Goal: Communication & Community: Answer question/provide support

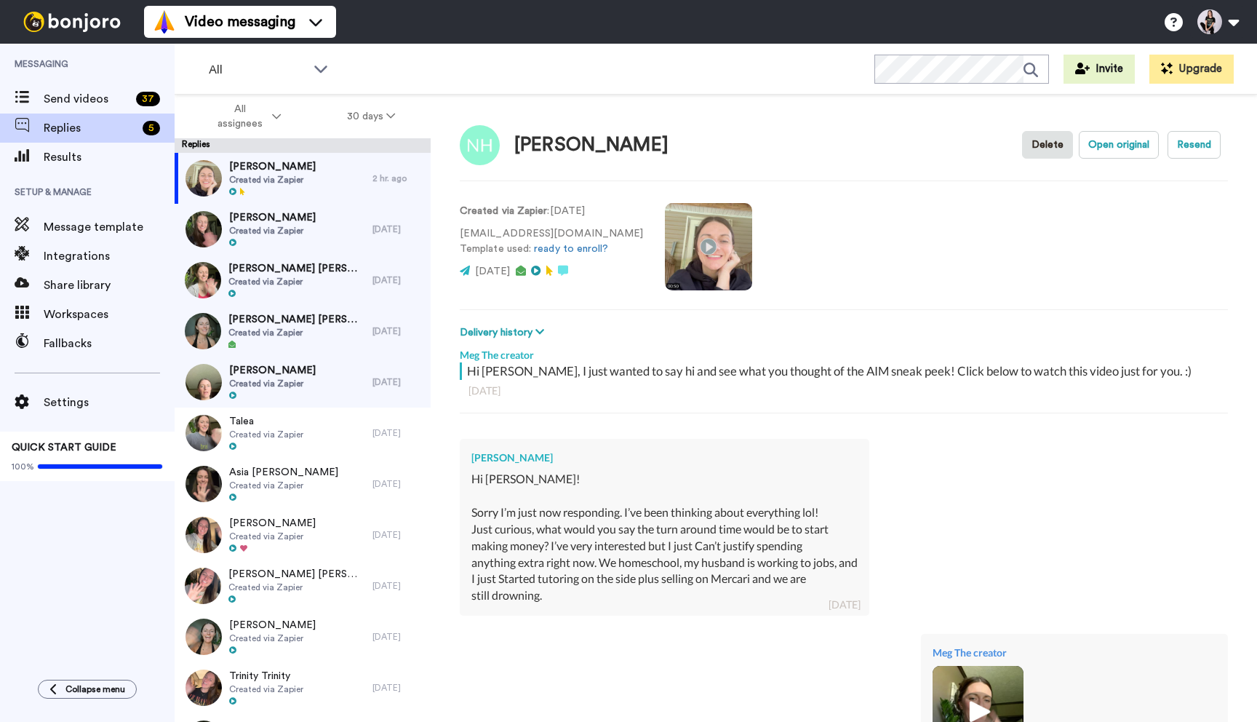
type textarea "x"
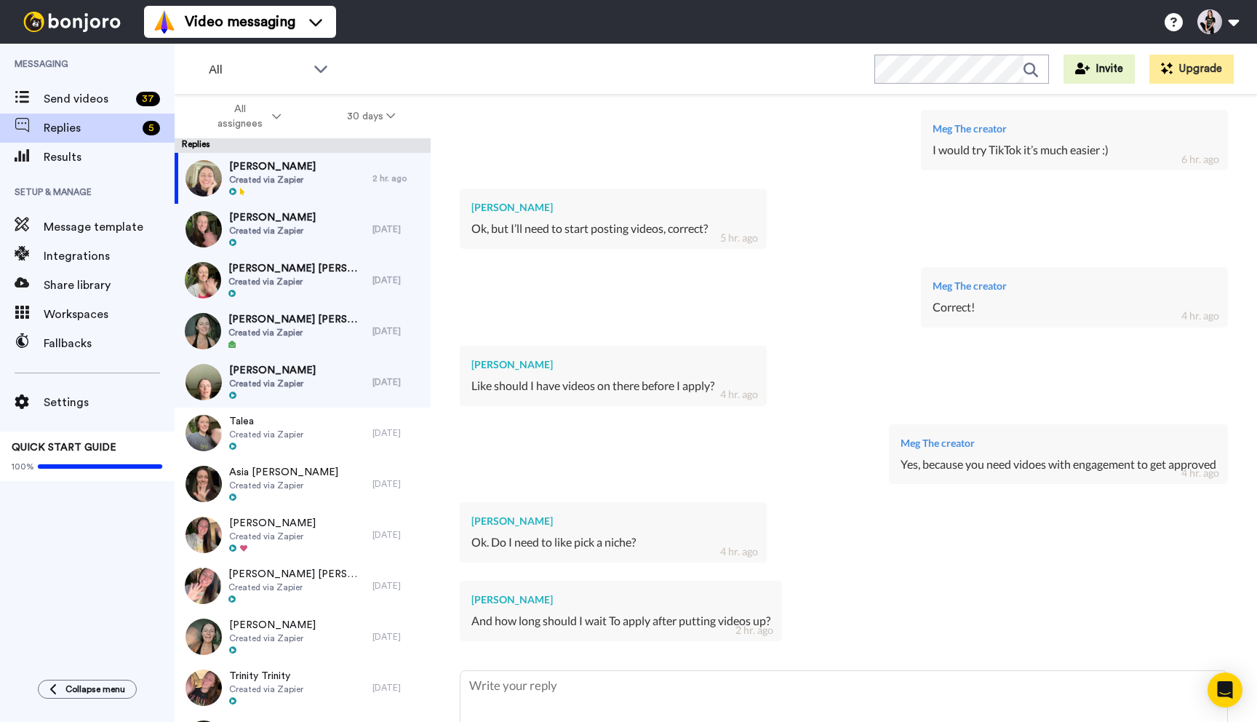
scroll to position [1103, 0]
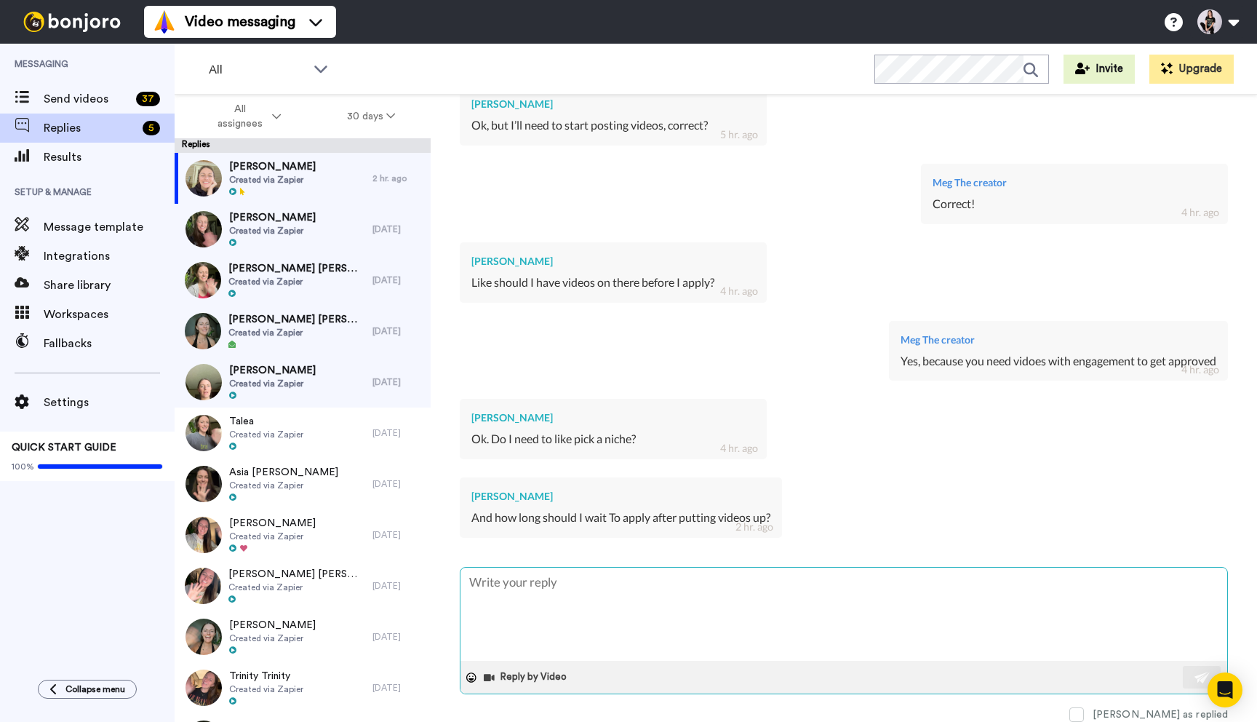
click at [569, 587] on textarea at bounding box center [844, 614] width 767 height 93
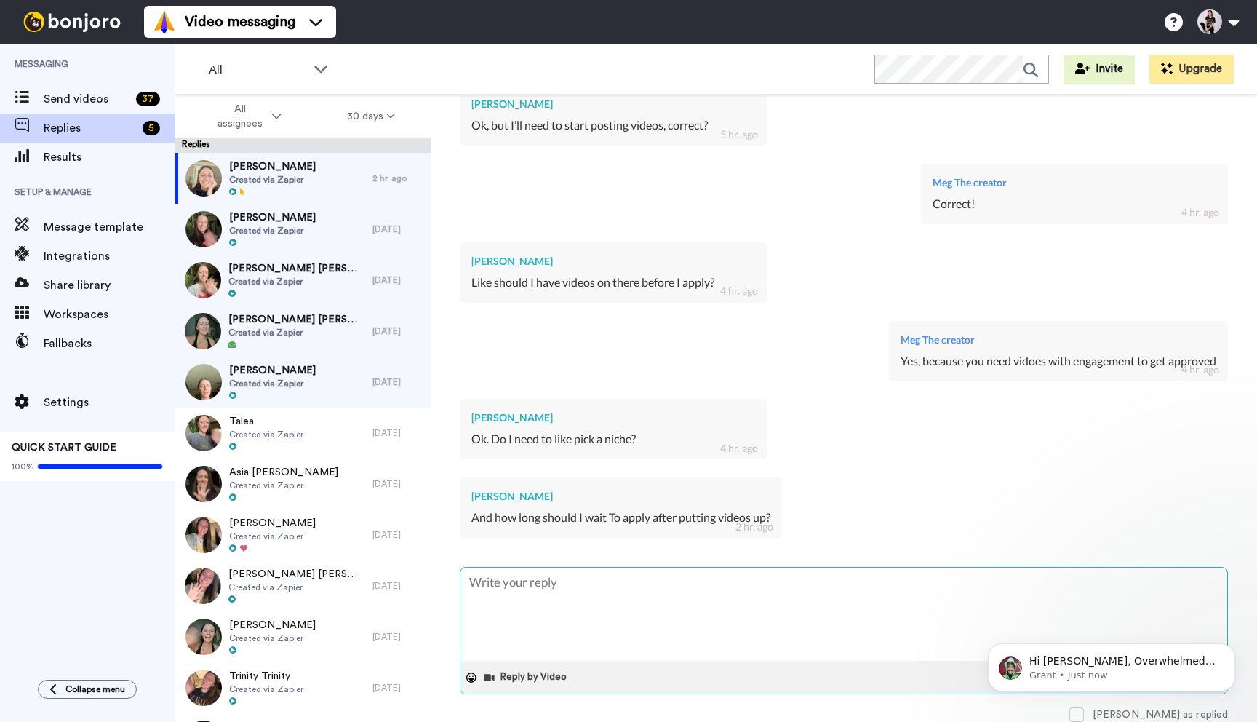
scroll to position [0, 0]
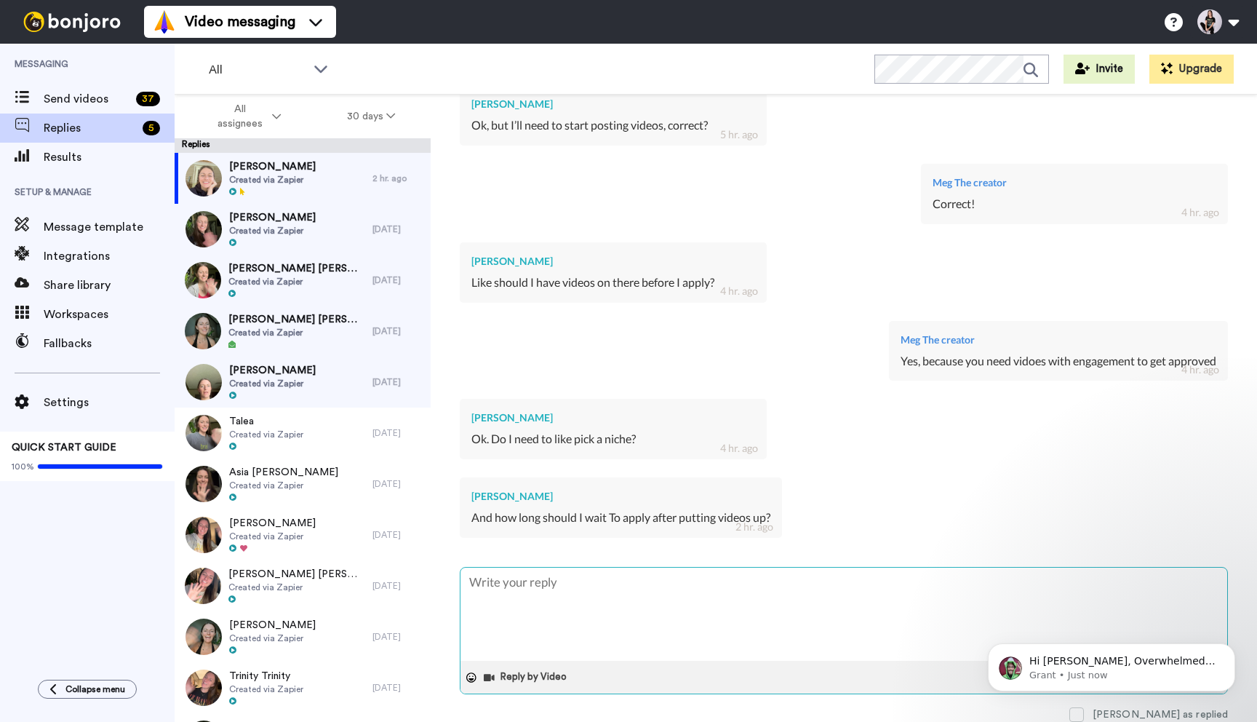
type textarea "I"
type textarea "x"
type textarea "I"
type textarea "x"
type textarea "I"
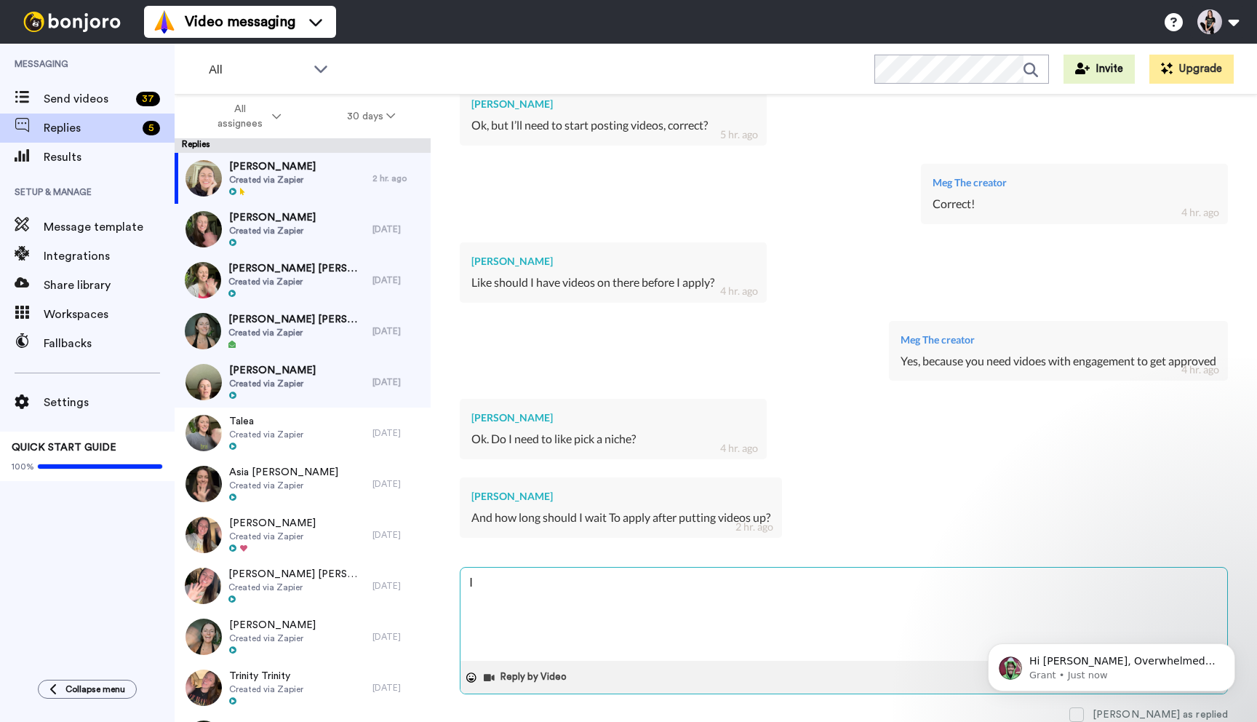
type textarea "x"
click at [1143, 659] on p "Hi [PERSON_NAME], Overwhelmed with [PERSON_NAME] tasks and videos to do? Use Wo…" at bounding box center [1124, 661] width 188 height 15
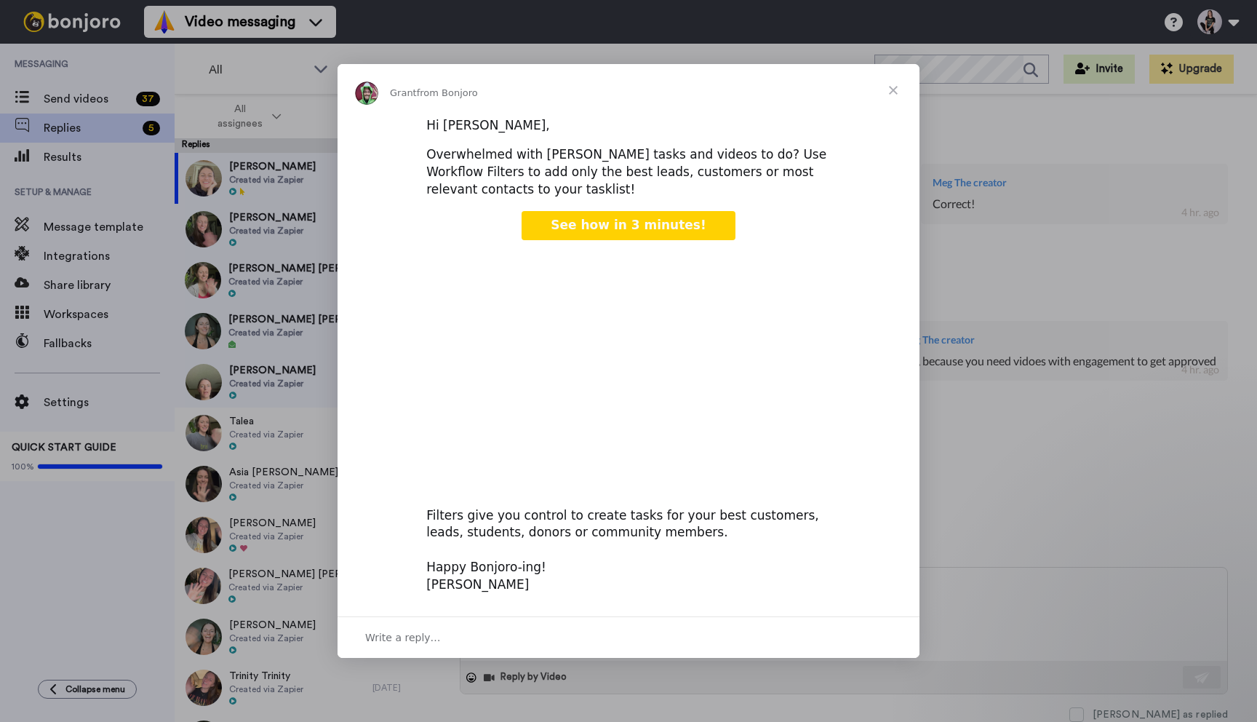
click at [896, 90] on span "Close" at bounding box center [893, 90] width 52 height 52
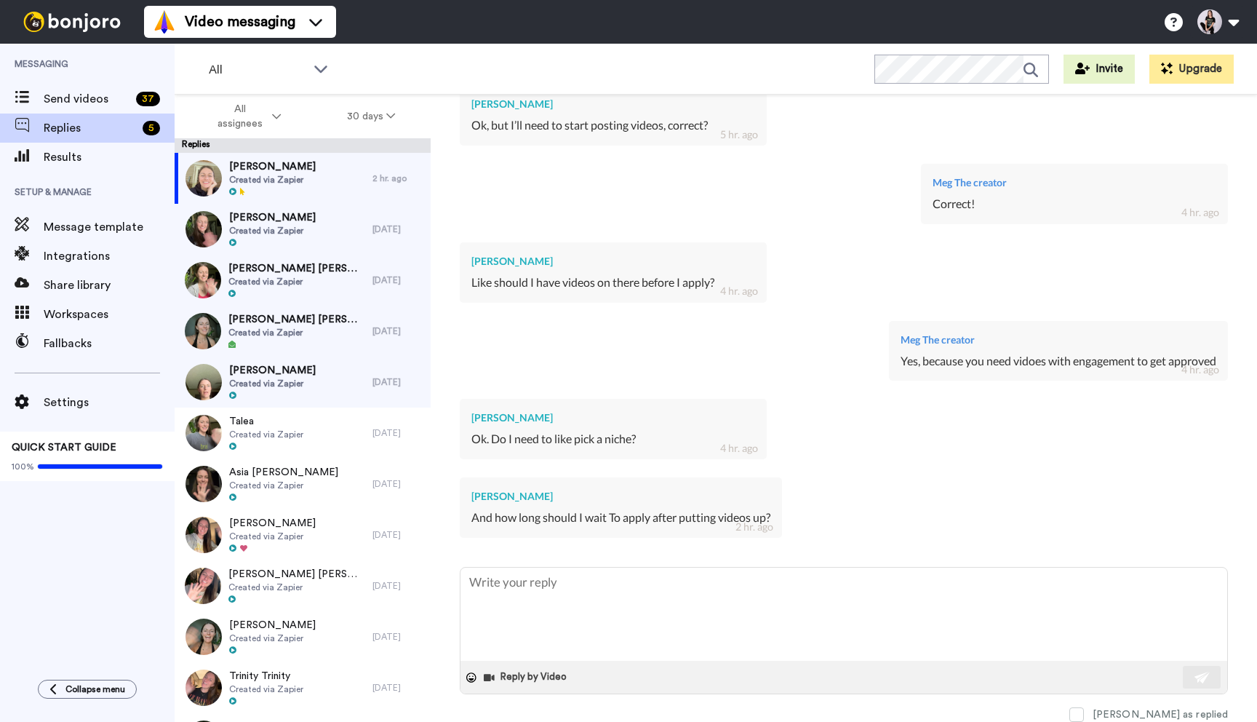
type textarea "x"
click at [627, 597] on textarea at bounding box center [844, 614] width 767 height 93
type textarea "H"
type textarea "x"
type textarea "He"
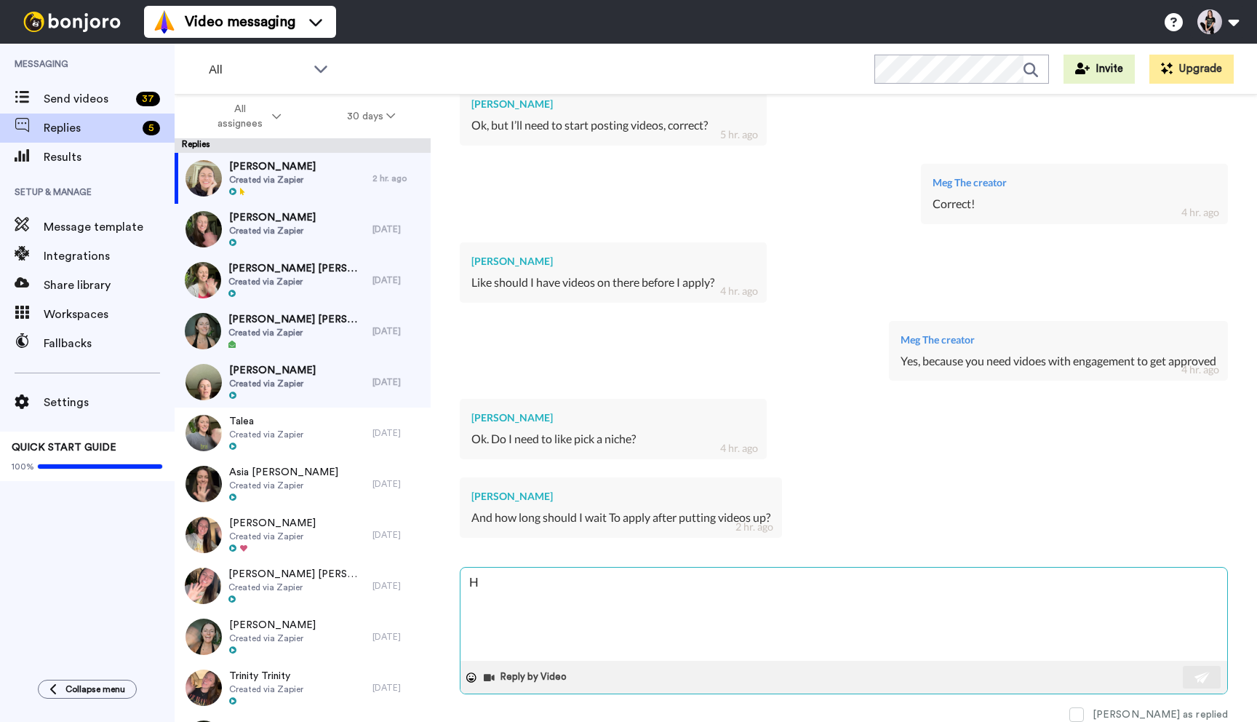
type textarea "x"
type textarea "Hey"
type textarea "x"
type textarea "Hey"
type textarea "x"
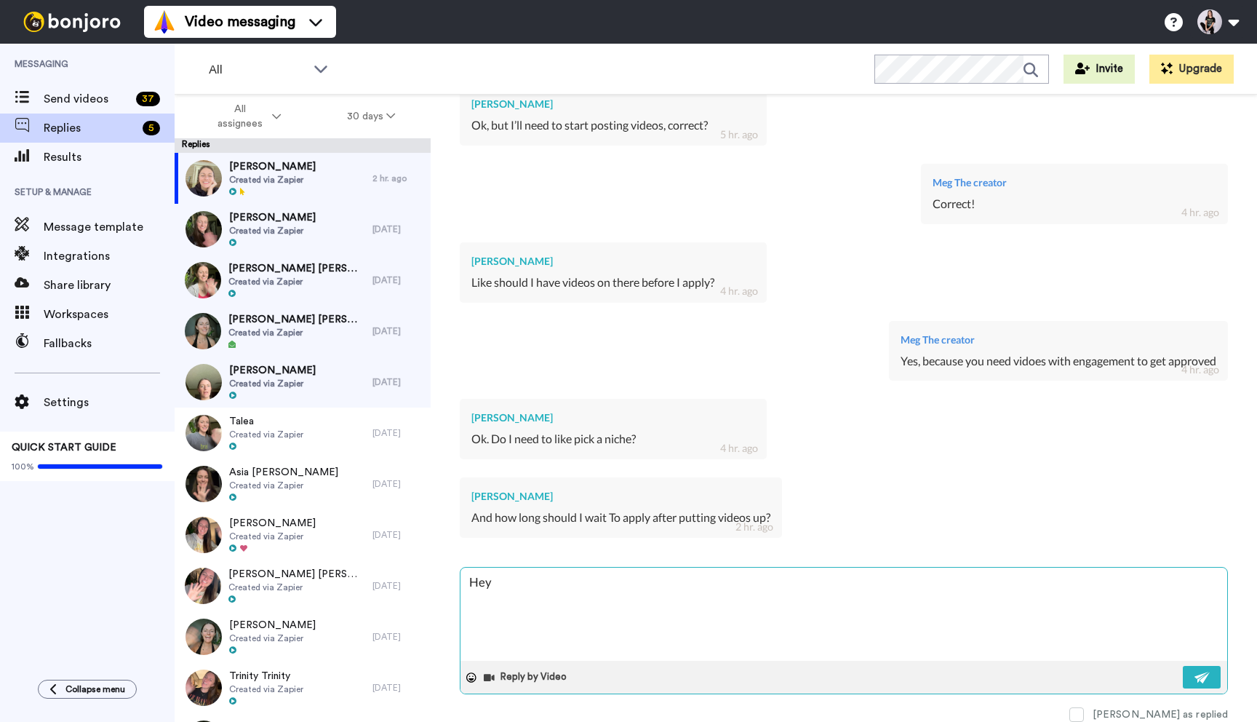
type textarea "Hey"
type textarea "x"
type textarea "Hey!"
type textarea "x"
type textarea "Hey!"
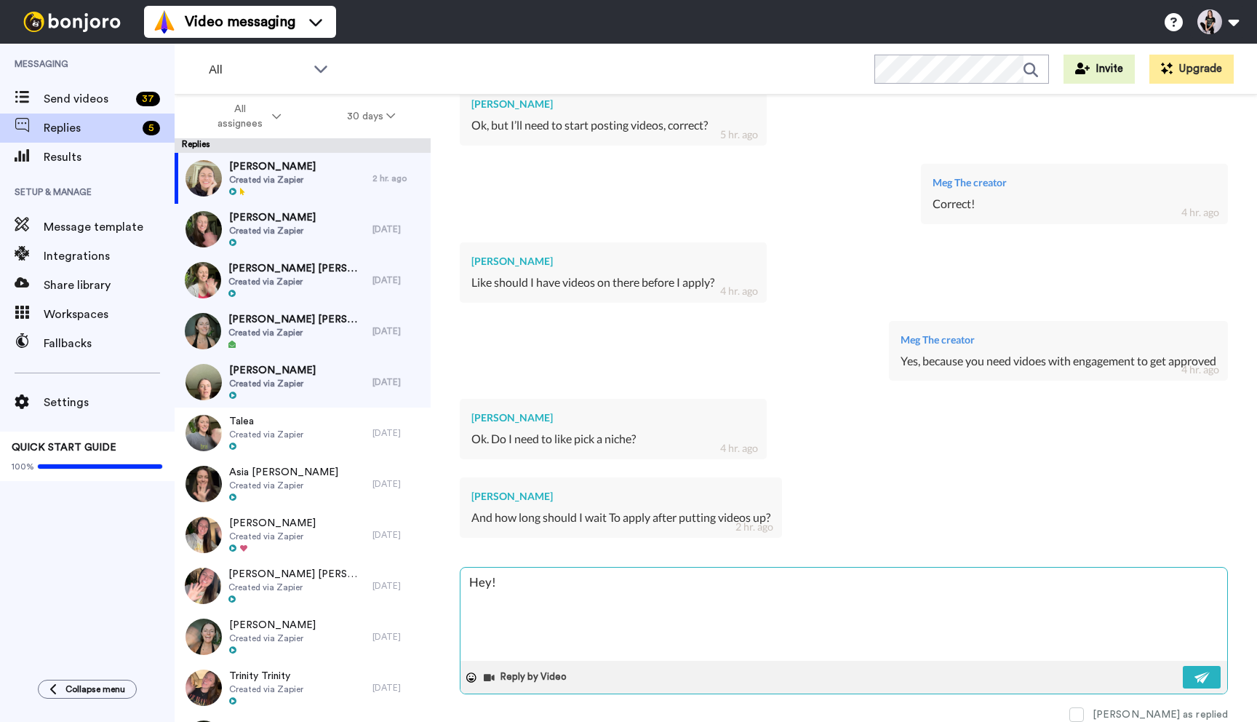
type textarea "x"
type textarea "Hey! ("
type textarea "x"
type textarea "Hey! (o"
type textarea "x"
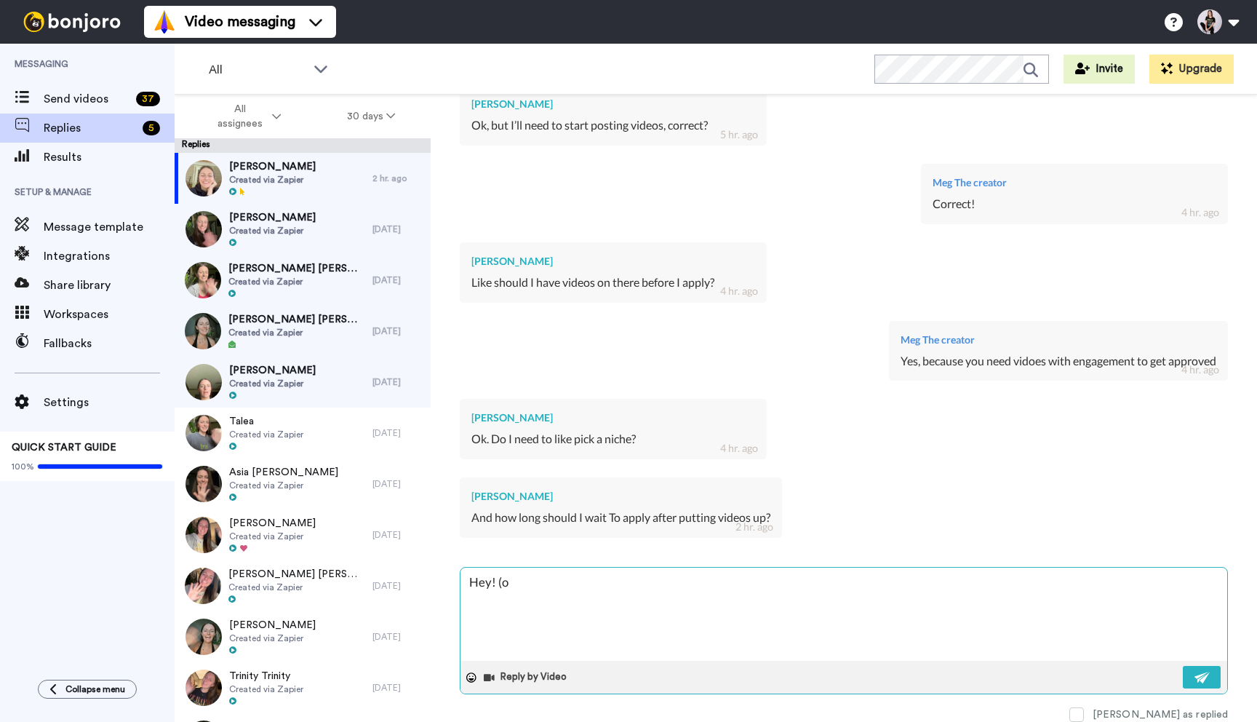
type textarea "Hey! ("
type textarea "x"
type textarea "Hey!"
type textarea "x"
type textarea "Hey! Y"
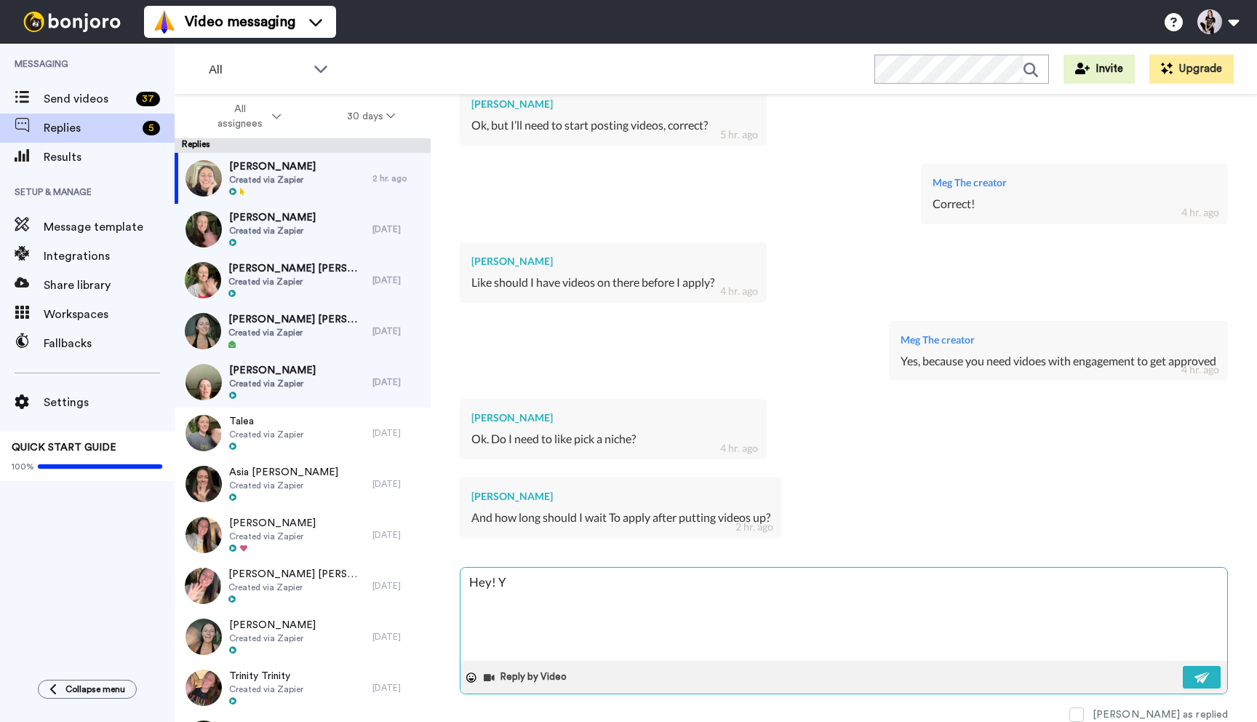
type textarea "x"
type textarea "Hey! Yo"
type textarea "x"
type textarea "Hey! You"
type textarea "x"
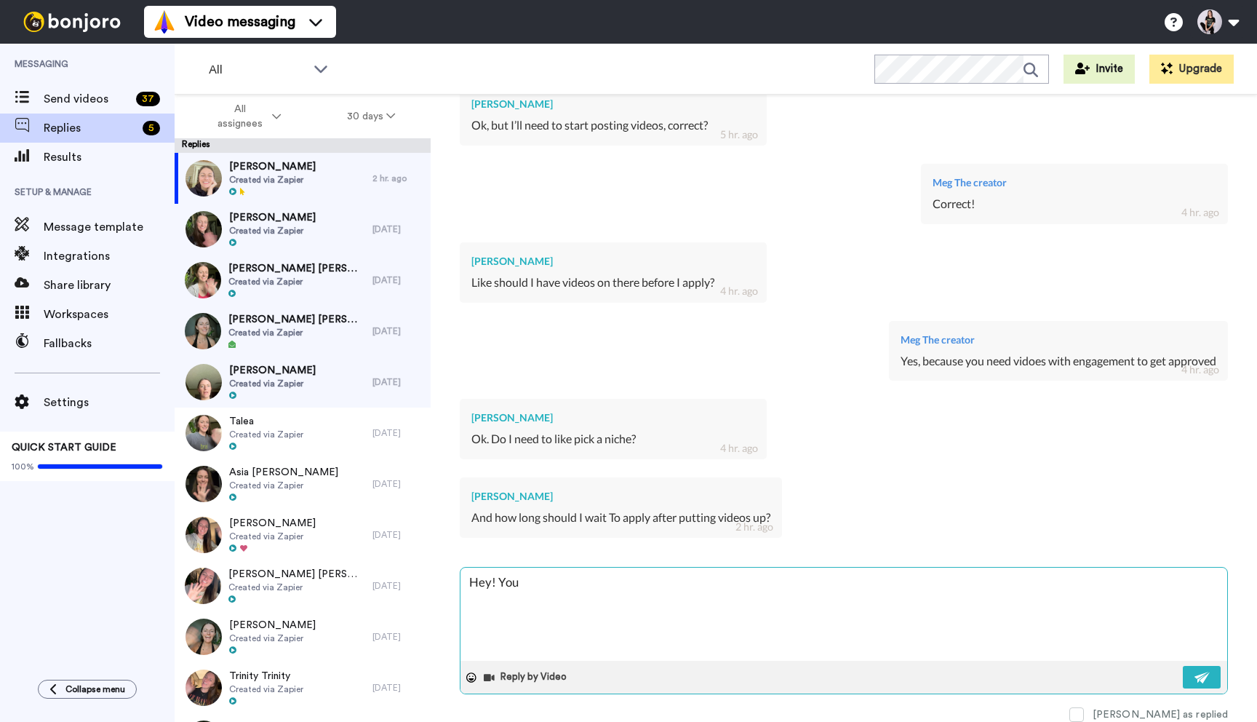
type textarea "Hey! You"
type textarea "x"
type textarea "Hey! You c"
type textarea "x"
type textarea "Hey! You ca"
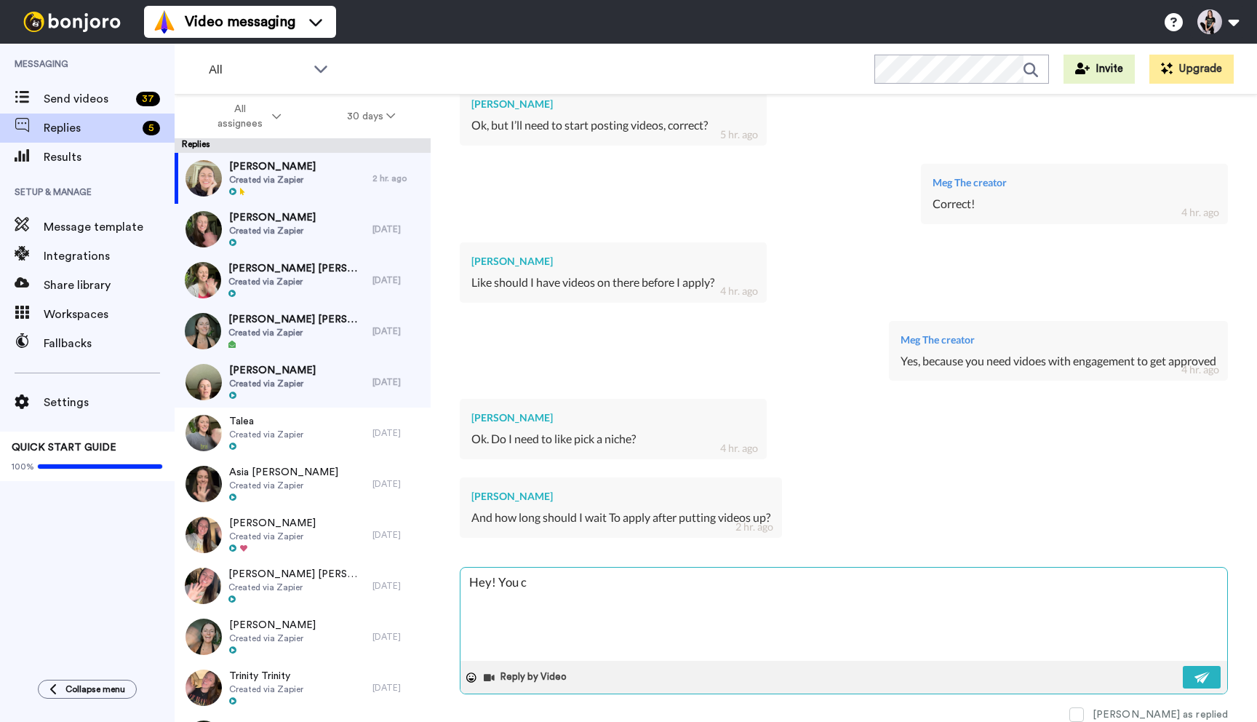
type textarea "x"
type textarea "Hey! You can"
type textarea "x"
type textarea "Hey! You can"
type textarea "x"
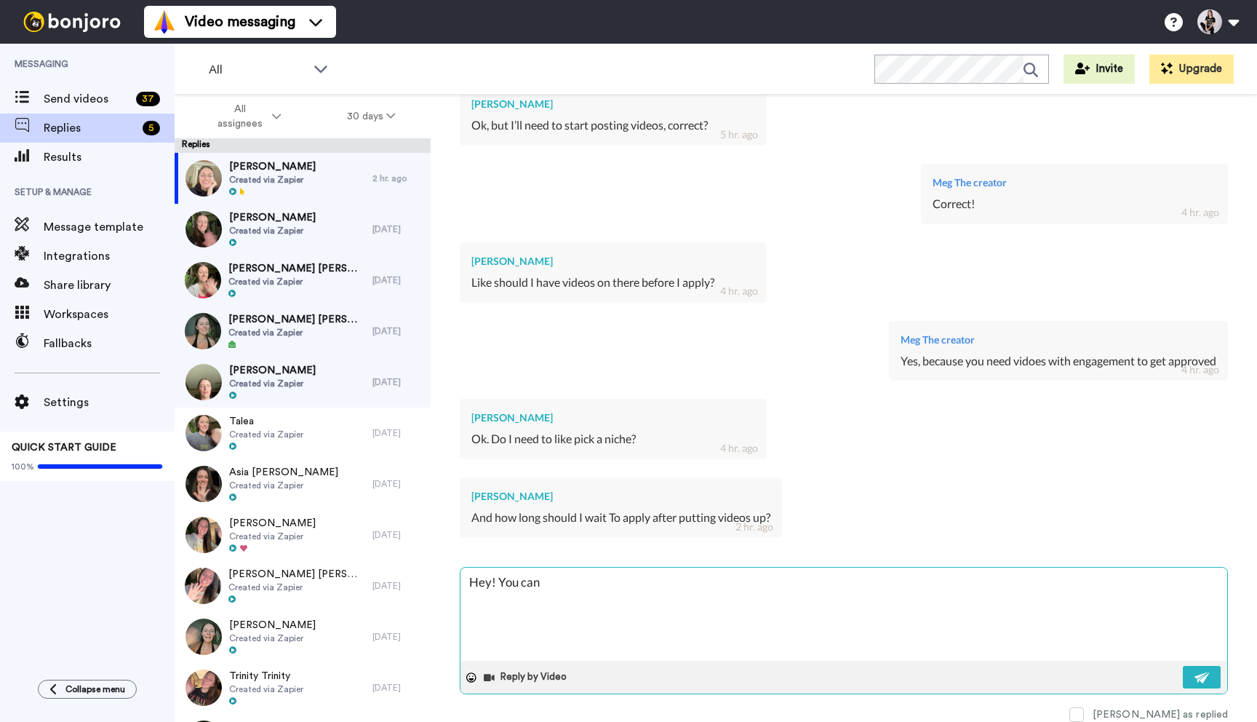
type textarea "Hey! You can n"
type textarea "x"
type textarea "Hey! You can ni"
type textarea "x"
type textarea "Hey! You can nic"
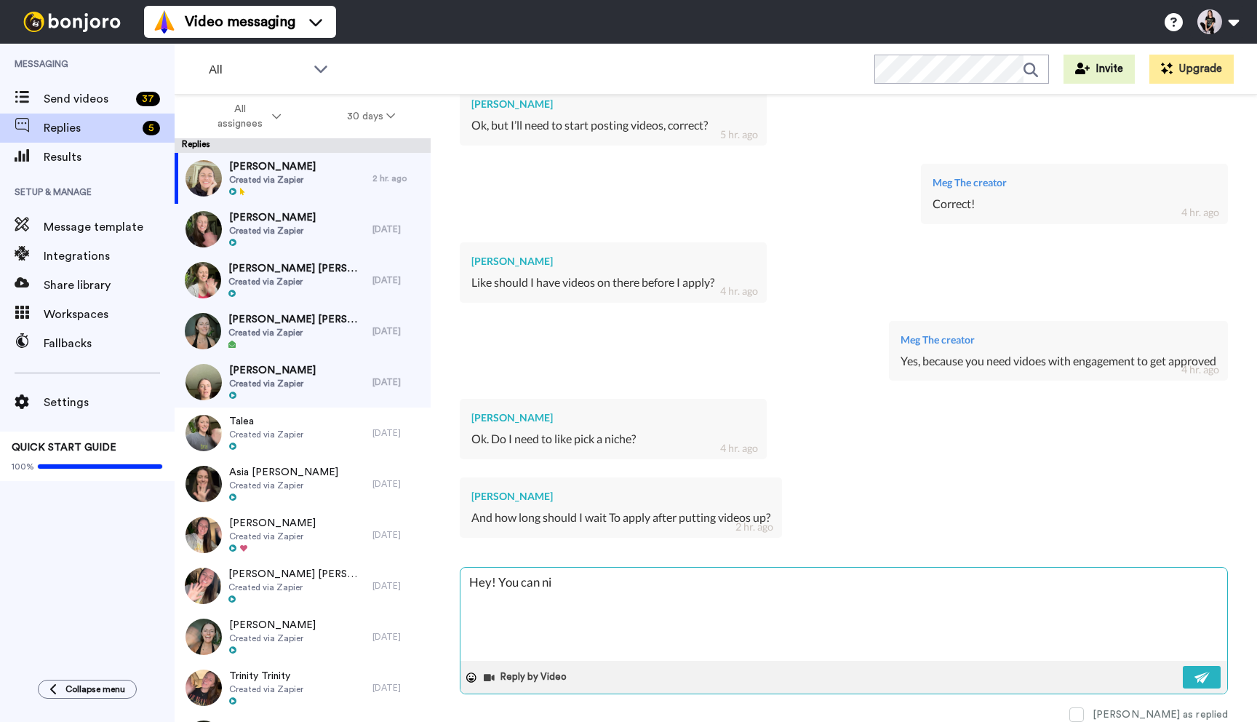
type textarea "x"
type textarea "Hey! You can nich"
type textarea "x"
type textarea "Hey! You can niche"
type textarea "x"
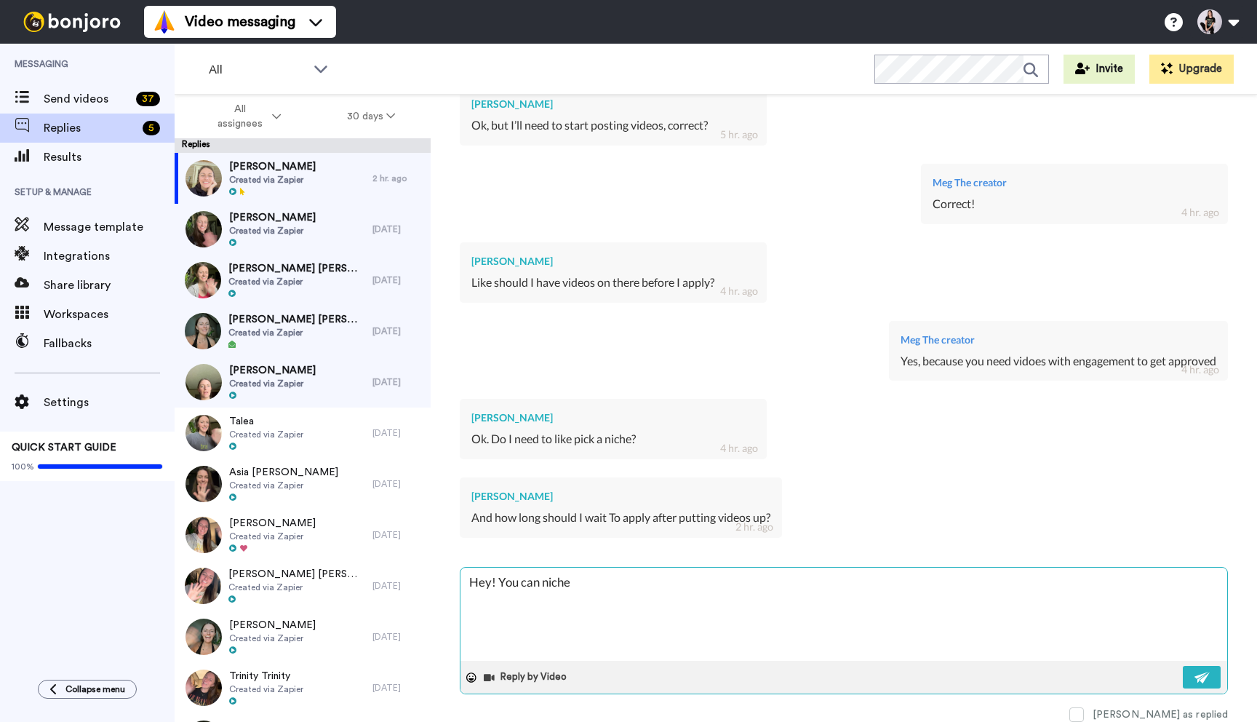
type textarea "Hey! You can niche"
type textarea "x"
type textarea "Hey! You can niche o"
type textarea "x"
type textarea "Hey! You can niche"
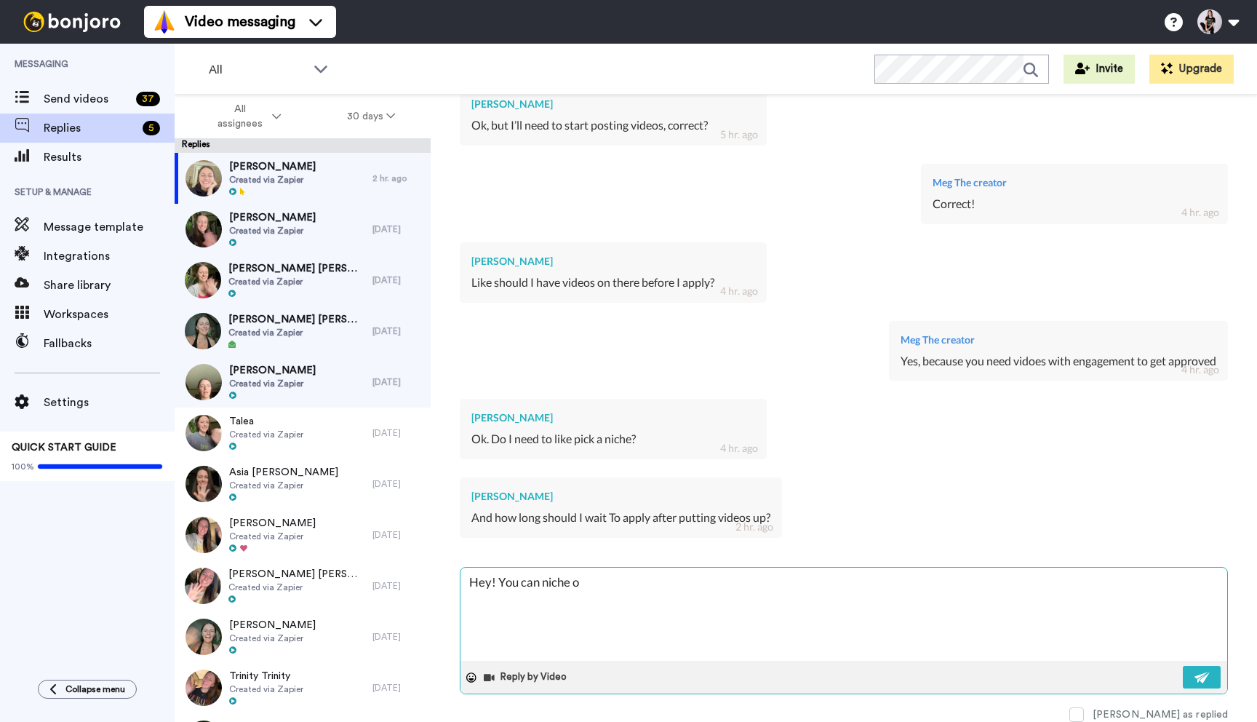
type textarea "x"
type textarea "Hey! You can niche d"
type textarea "x"
type textarea "Hey! You can niche do"
type textarea "x"
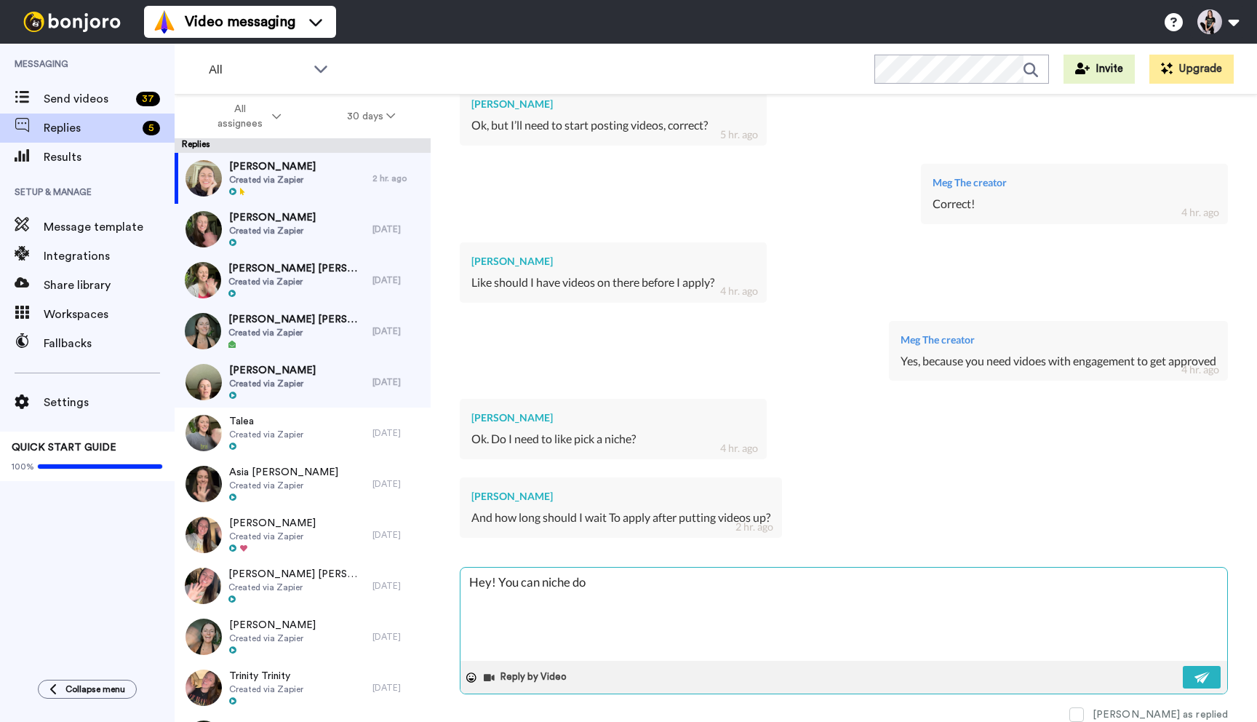
type textarea "Hey! You can niche dow"
type textarea "x"
type textarea "Hey! You can niche down"
type textarea "x"
type textarea "Hey! You can niche down"
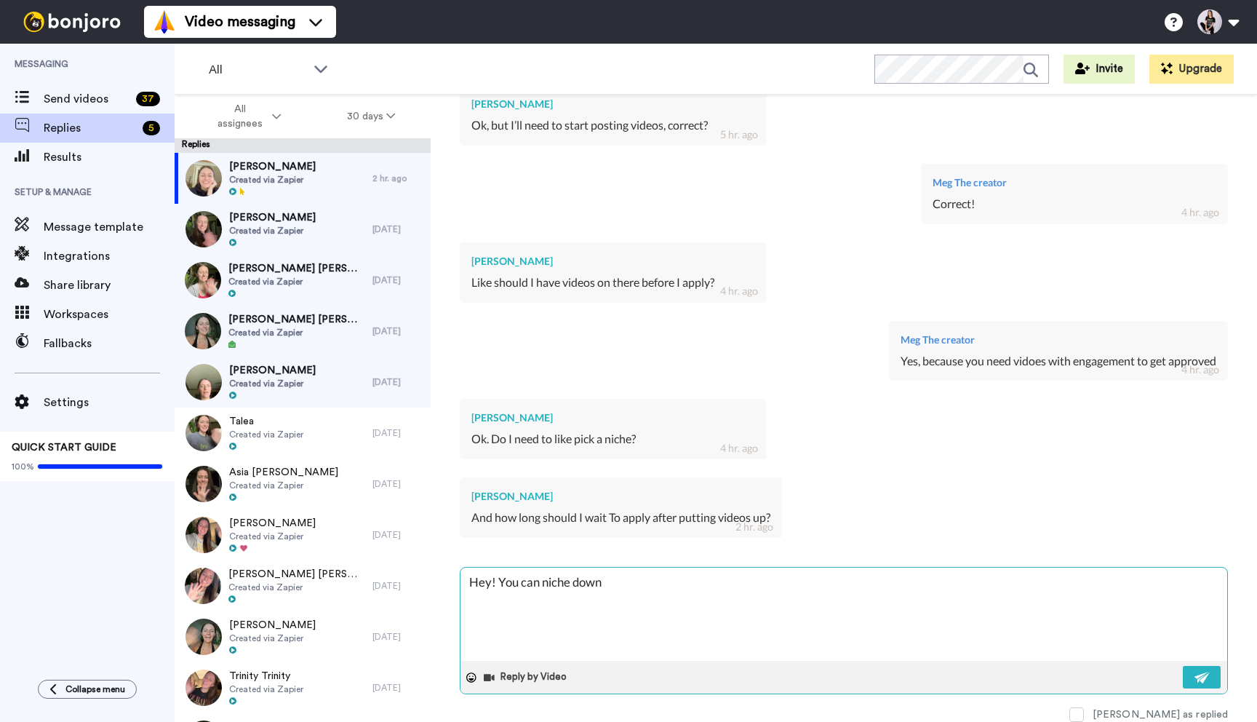
type textarea "x"
type textarea "Hey! You can niche down t"
type textarea "x"
type textarea "Hey! You can niche down to"
type textarea "x"
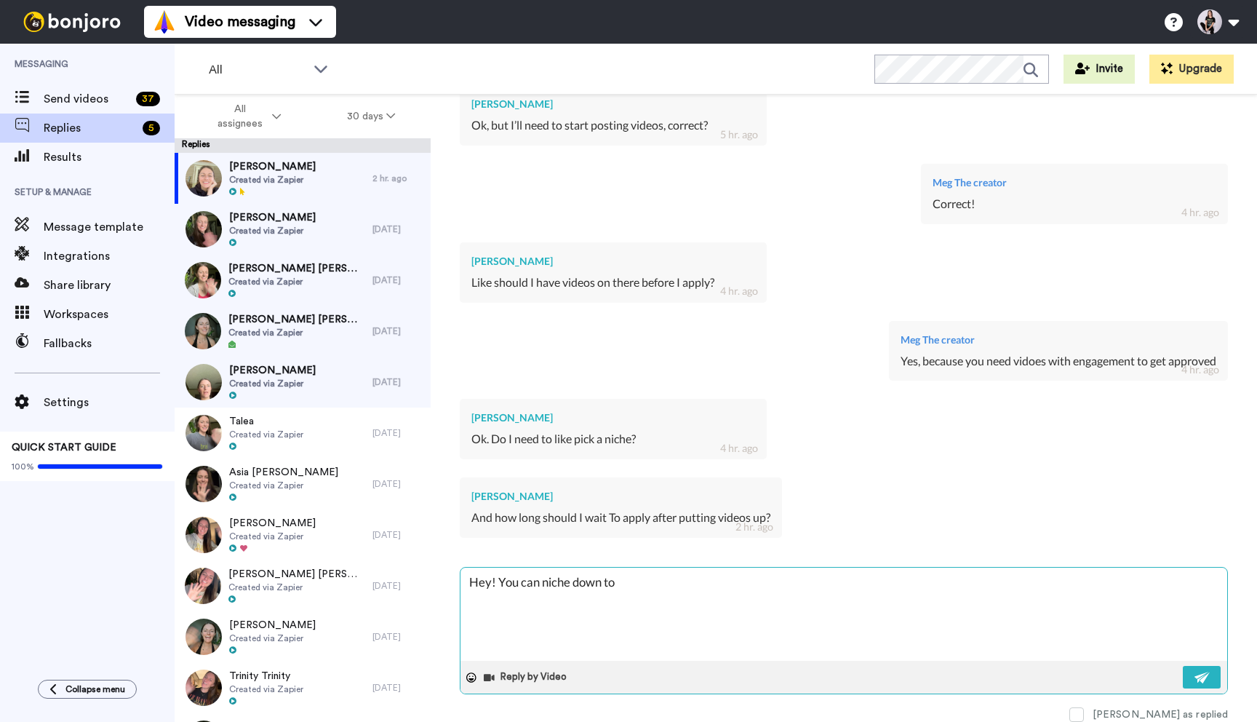
type textarea "Hey! You can niche down to"
type textarea "x"
type textarea "Hey! You can niche down to g"
type textarea "x"
type textarea "Hey! You can niche down to ge"
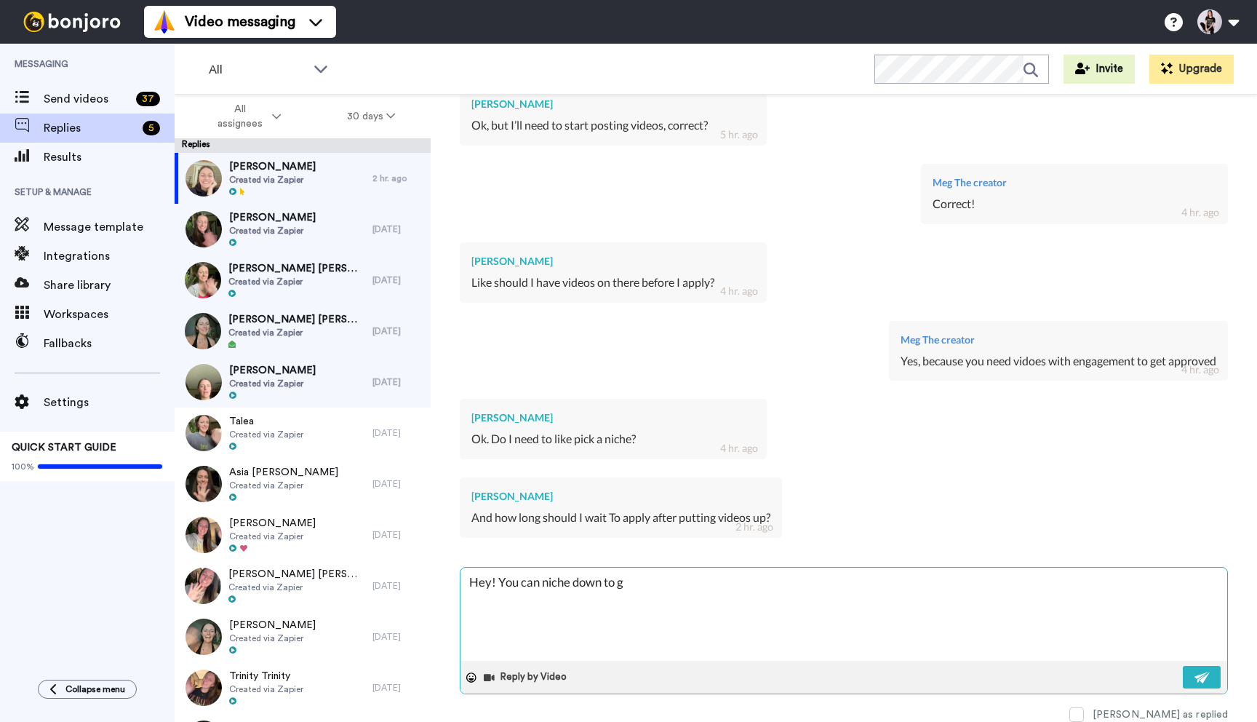
type textarea "x"
type textarea "Hey! You can niche down to get"
type textarea "x"
type textarea "Hey! You can niche down to get"
type textarea "x"
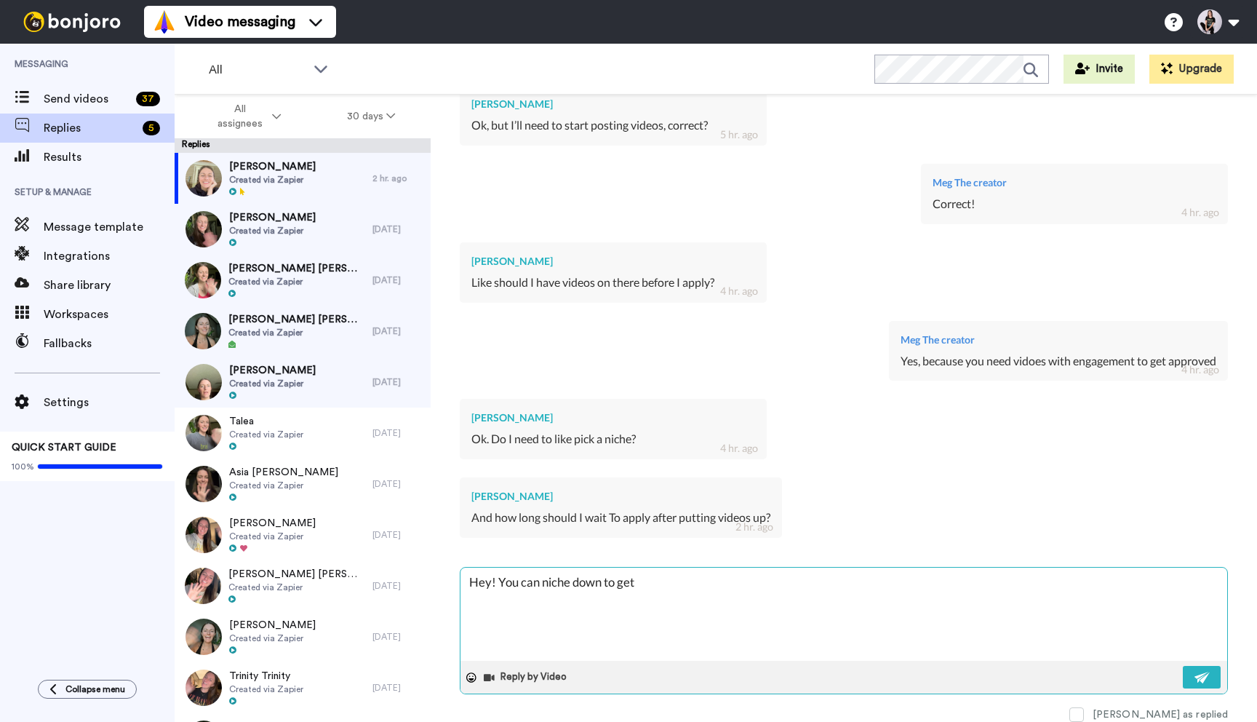
type textarea "Hey! You can niche down to get b"
type textarea "x"
type textarea "Hey! You can niche down to get be"
type textarea "x"
type textarea "Hey! You can niche down to get bet"
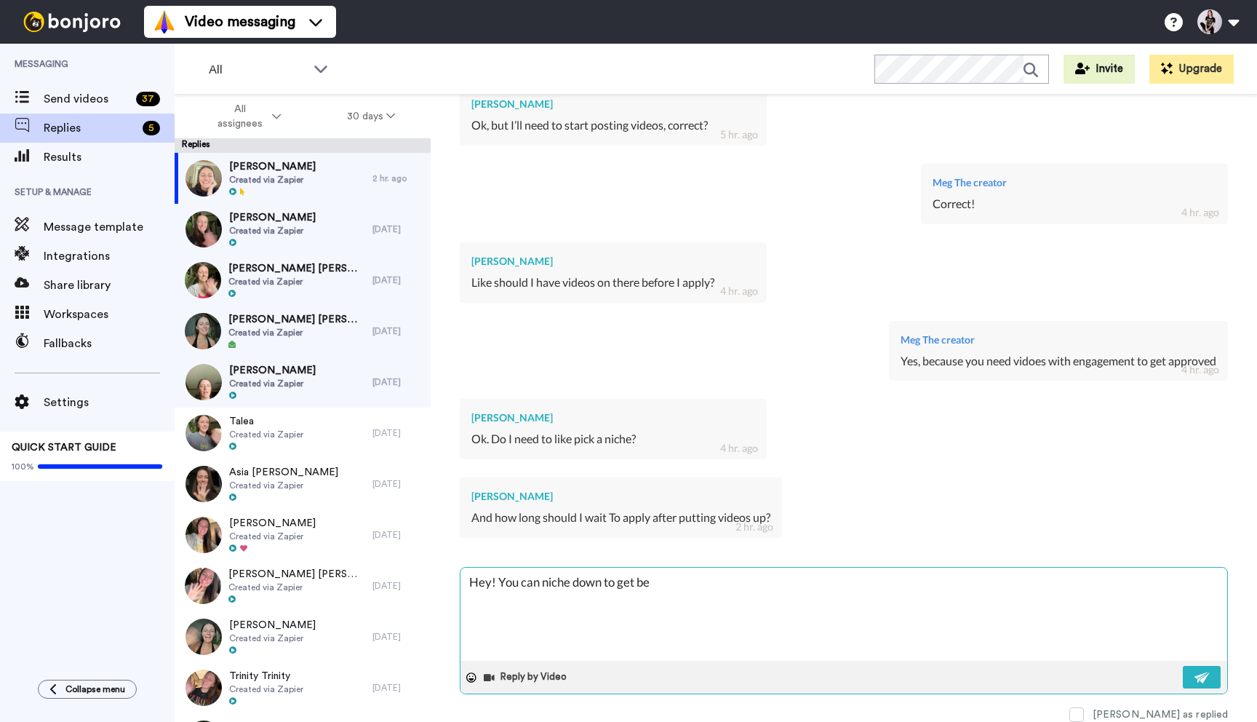
type textarea "x"
type textarea "Hey! You can niche down to get bett"
type textarea "x"
type textarea "Hey! You can niche down to get [PERSON_NAME]"
type textarea "x"
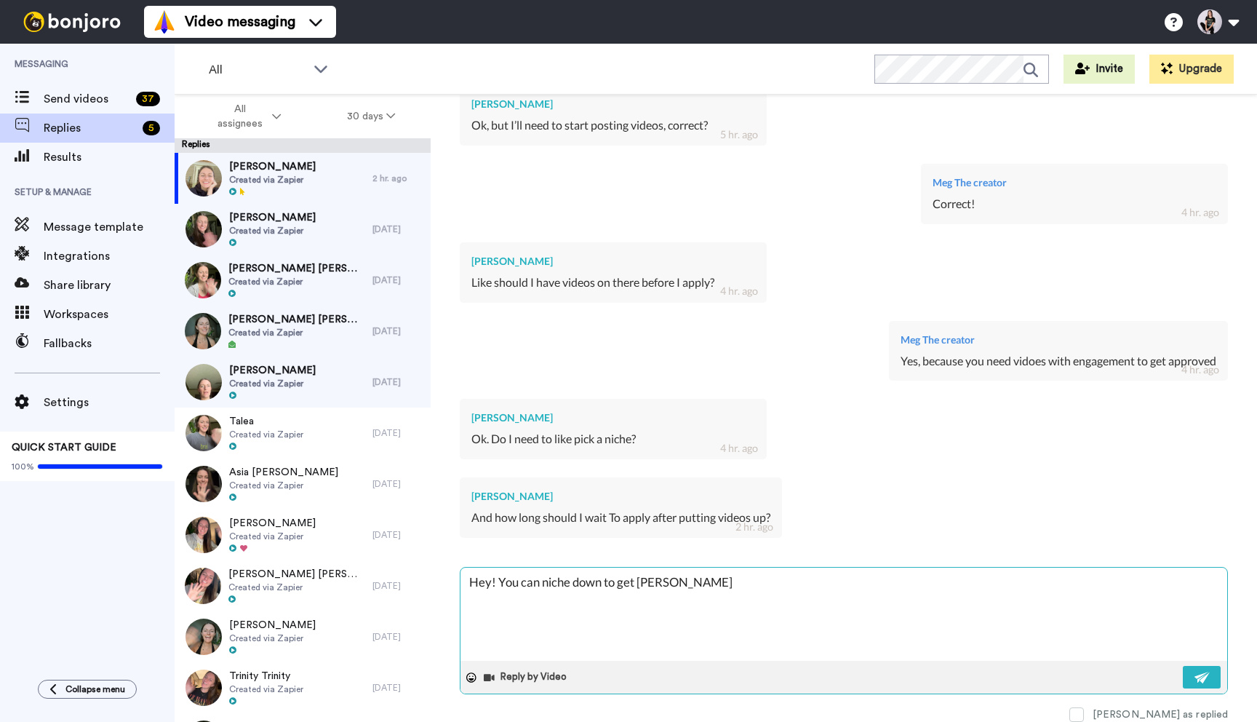
type textarea "Hey! You can niche down to get better"
type textarea "x"
type textarea "Hey! You can niche down to get better"
type textarea "x"
type textarea "Hey! You can niche down to get better r"
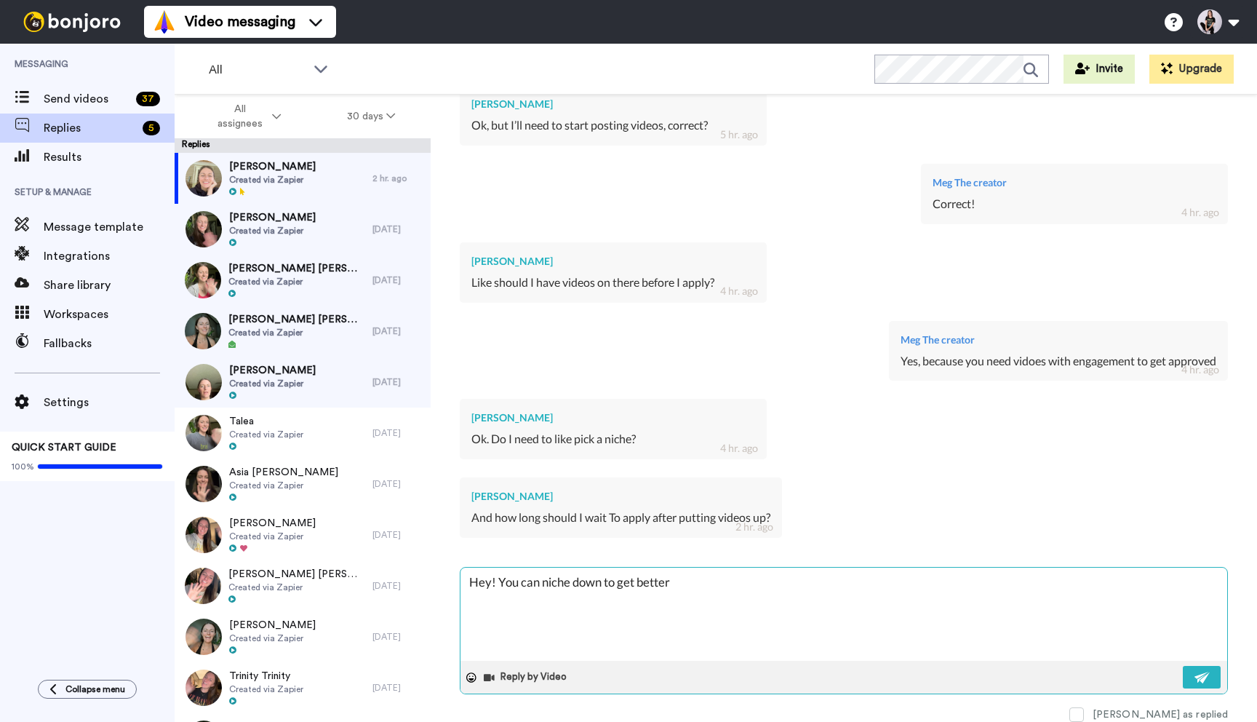
type textarea "x"
type textarea "Hey! You can niche down to get better re"
type textarea "x"
type textarea "Hey! You can niche down to get better rea"
type textarea "x"
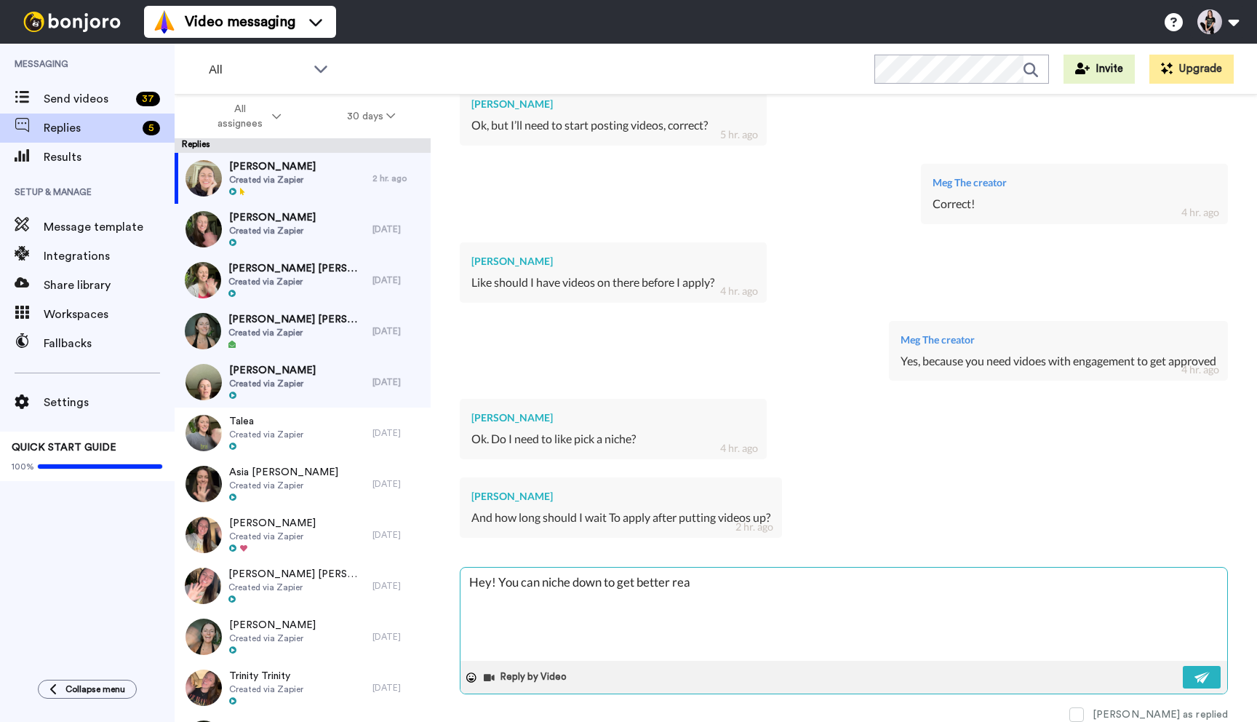
type textarea "Hey! You can niche down to get better reac"
type textarea "x"
type textarea "Hey! You can niche down to get better reach"
type textarea "x"
type textarea "Hey! You can niche down to get better reach"
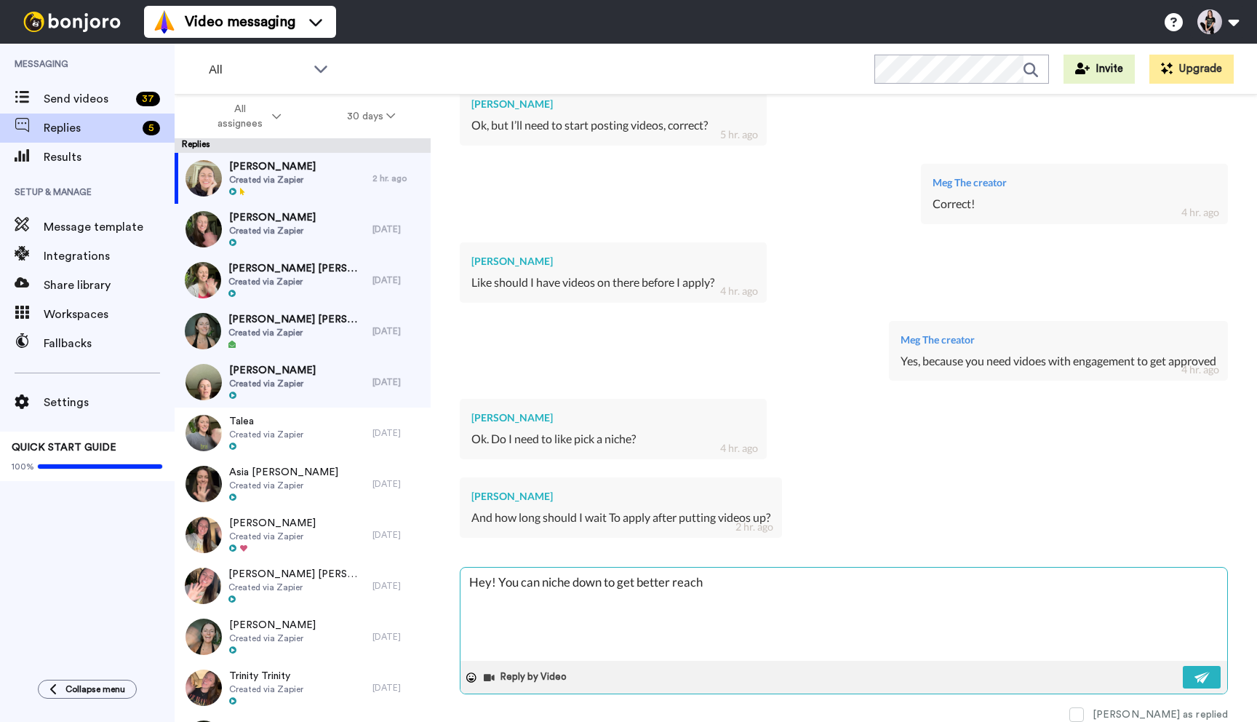
type textarea "x"
type textarea "Hey! You can niche down to get better reach b"
type textarea "x"
type textarea "Hey! You can niche down to get better reach bi"
type textarea "x"
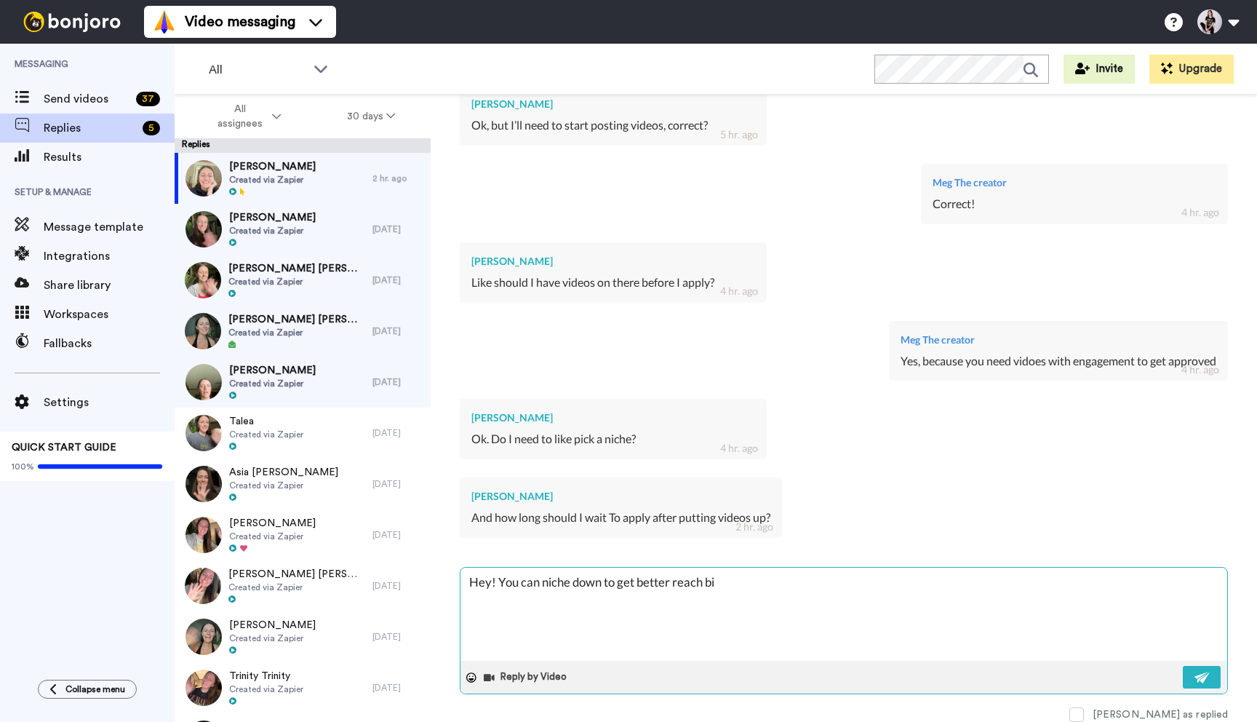
type textarea "Hey! You can niche down to get better reach bit"
type textarea "x"
type textarea "Hey! You can niche down to get better reach bit"
type textarea "x"
type textarea "Hey! You can niche down to get better reach bit i"
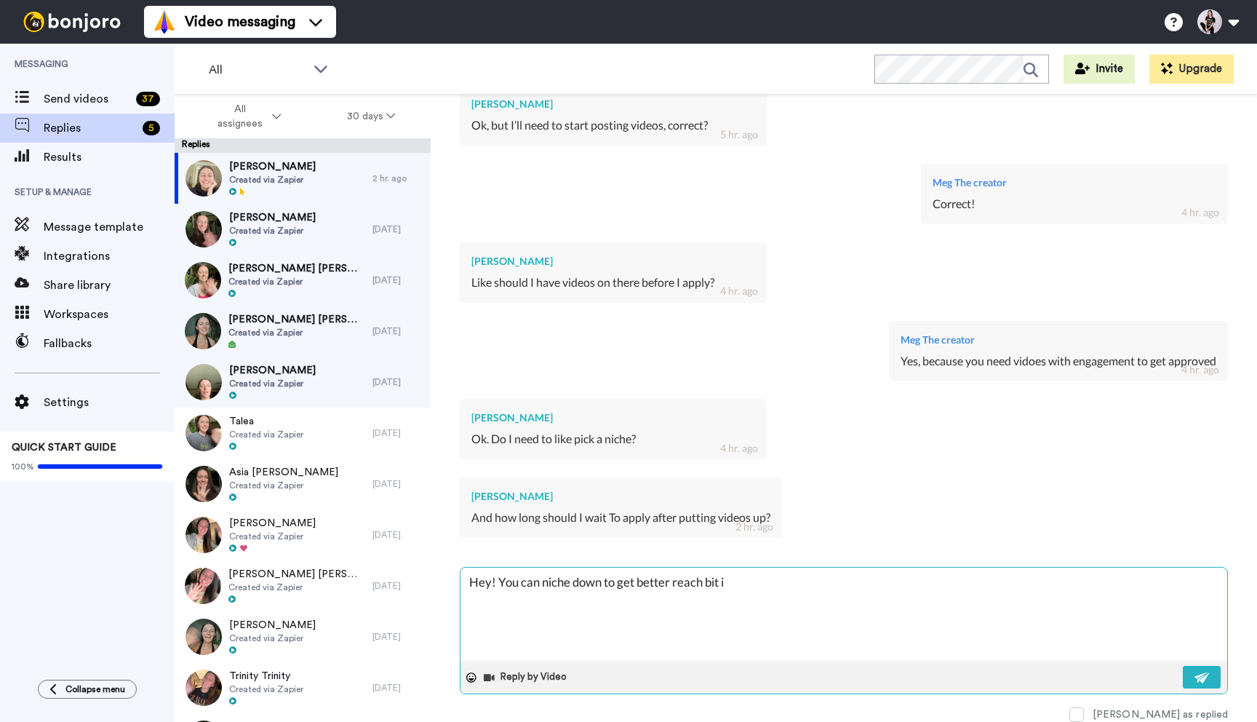
type textarea "x"
type textarea "Hey! You can niche down to get better reach bit it"
type textarea "x"
type textarea "Hey! You can niche down to get better reach bit its"
type textarea "x"
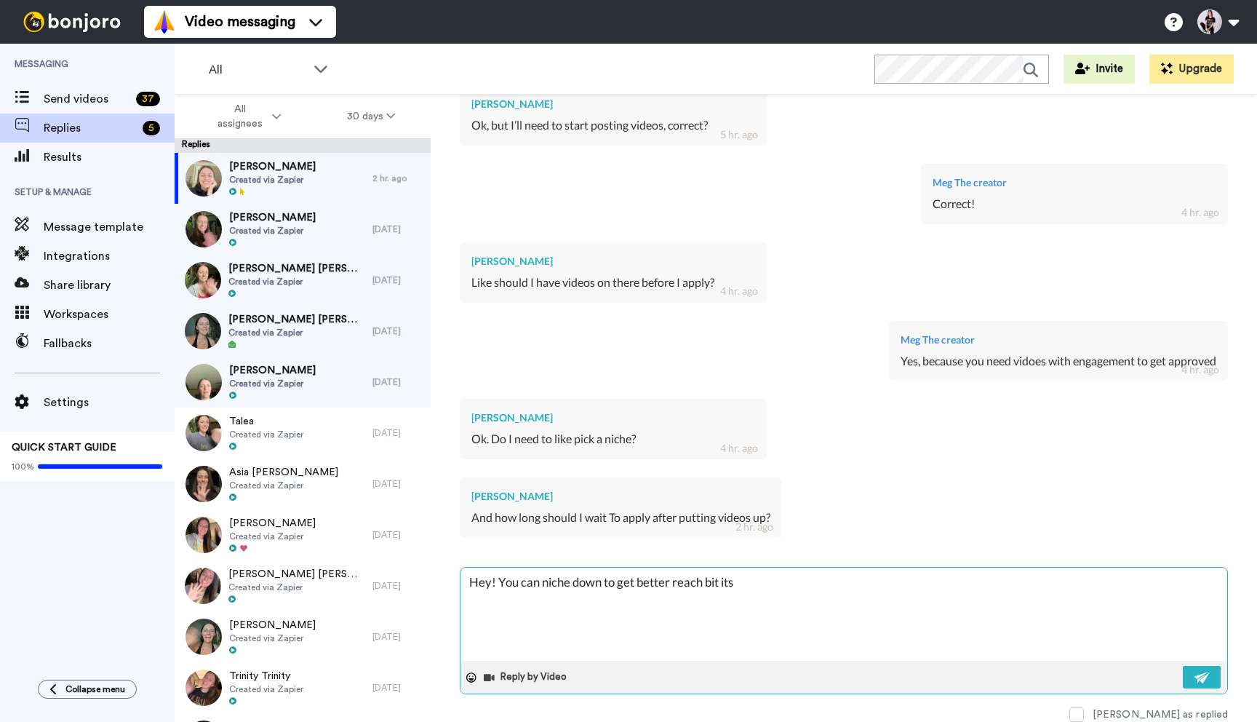
type textarea "Hey! You can niche down to get better reach bit its"
type textarea "x"
type textarea "Hey! You can niche down to get better reach bit its n"
type textarea "x"
type textarea "Hey! You can niche down to get better reach bit its np"
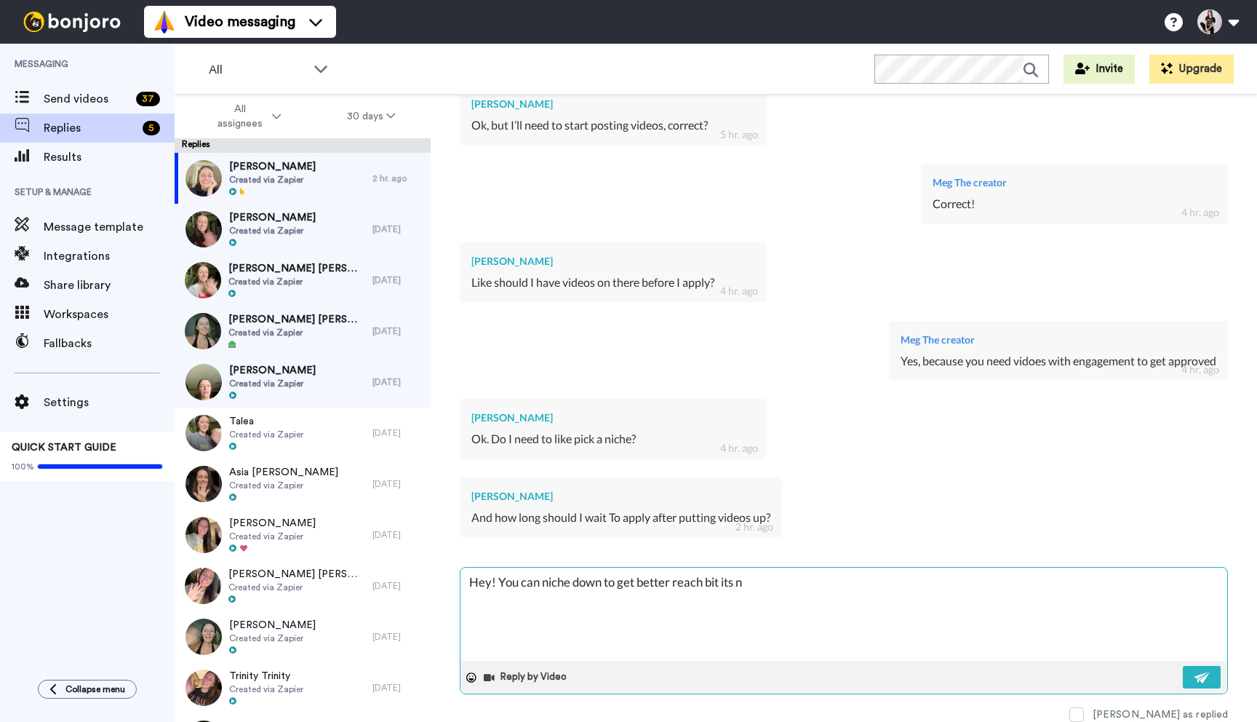
type textarea "x"
type textarea "Hey! You can niche down to get better reach bit its npt"
type textarea "x"
type textarea "Hey! You can niche down to get better reach bit its npt"
type textarea "x"
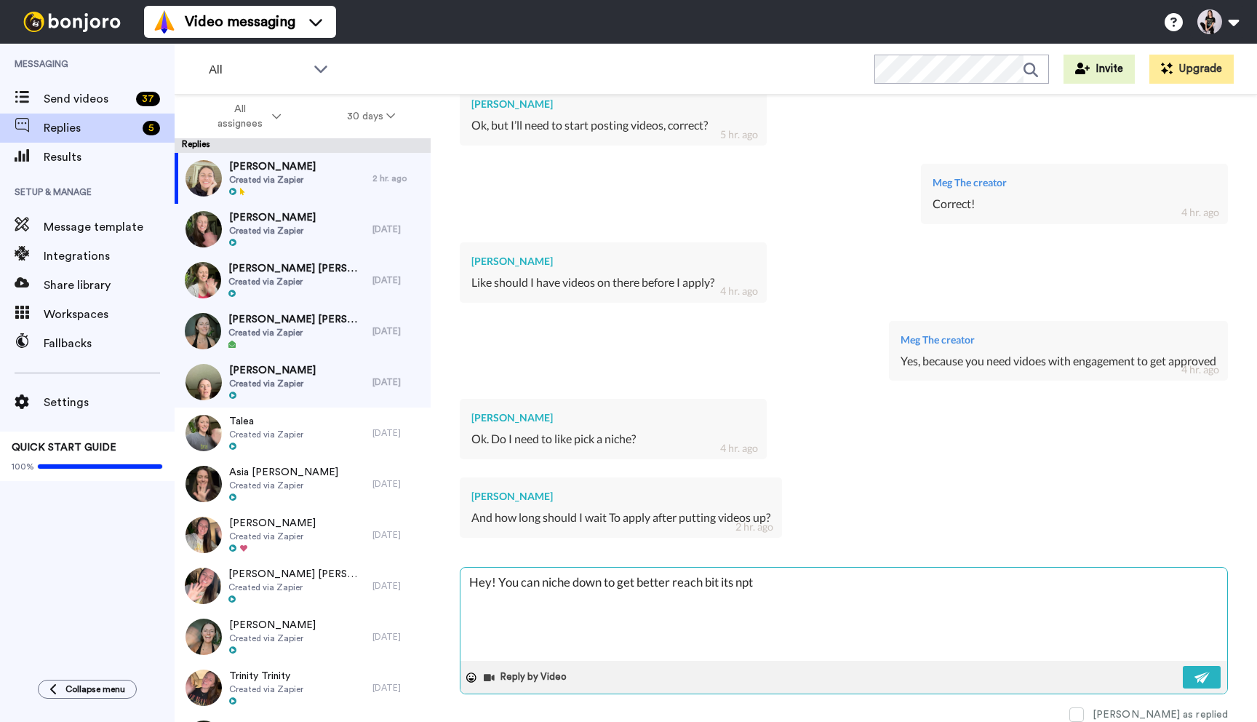
type textarea "Hey! You can niche down to get better reach bit its npt"
type textarea "x"
type textarea "Hey! You can niche down to get better reach bit its np"
type textarea "x"
type textarea "Hey! You can niche down to get better reach bit its n"
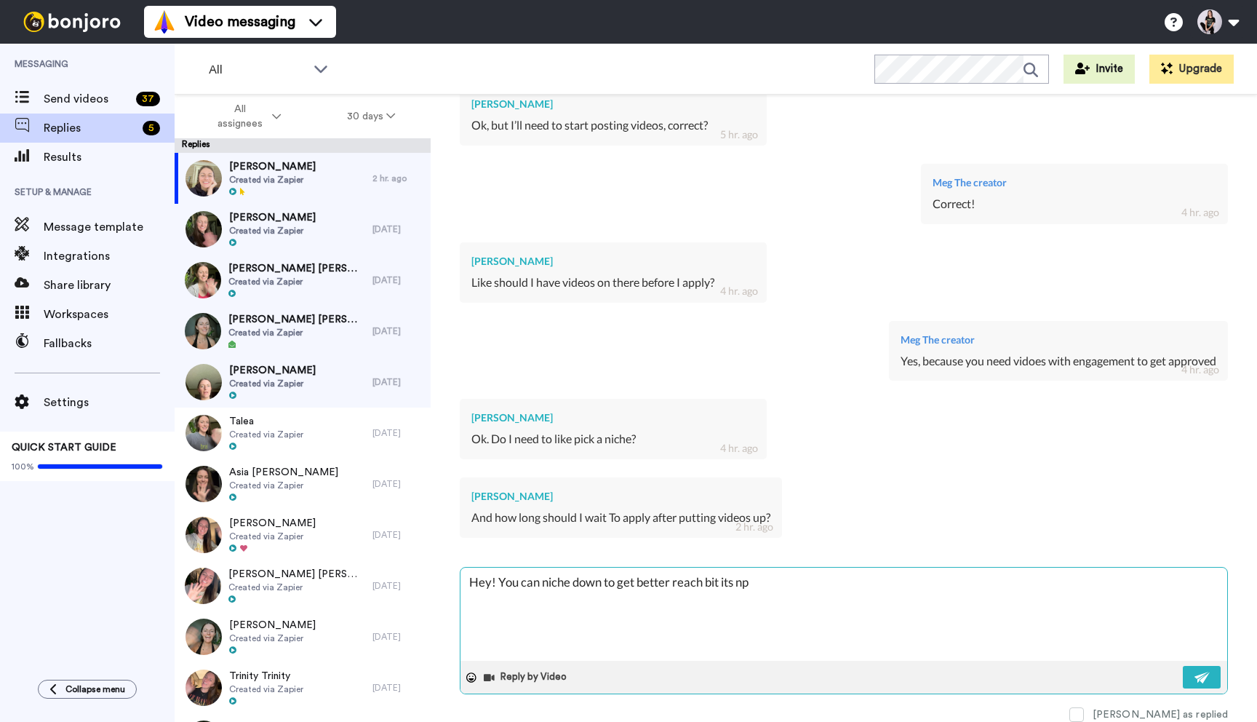
type textarea "x"
type textarea "Hey! You can niche down to get better reach bit its"
type textarea "x"
type textarea "Hey! You can niche down to get better reach bit its"
type textarea "x"
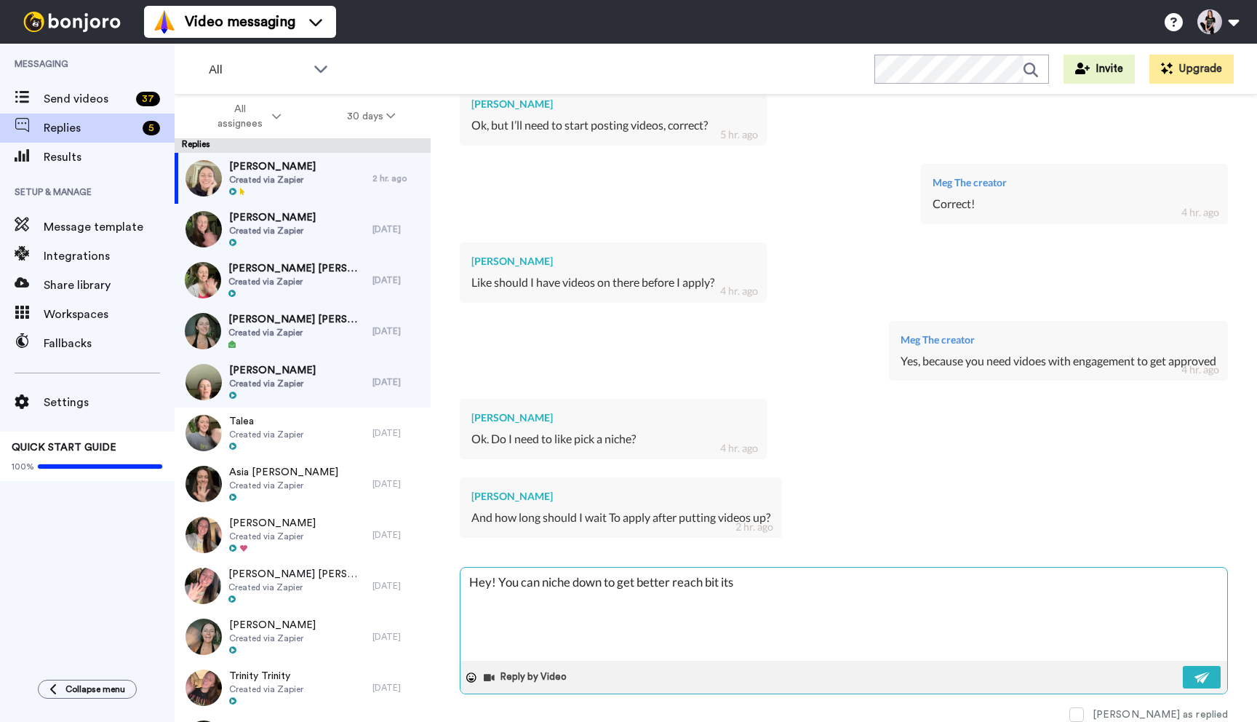
type textarea "Hey! You can niche down to get better reach bit it"
type textarea "x"
type textarea "Hey! You can niche down to get better reach bit i"
type textarea "x"
type textarea "Hey! You can niche down to get better reach bit"
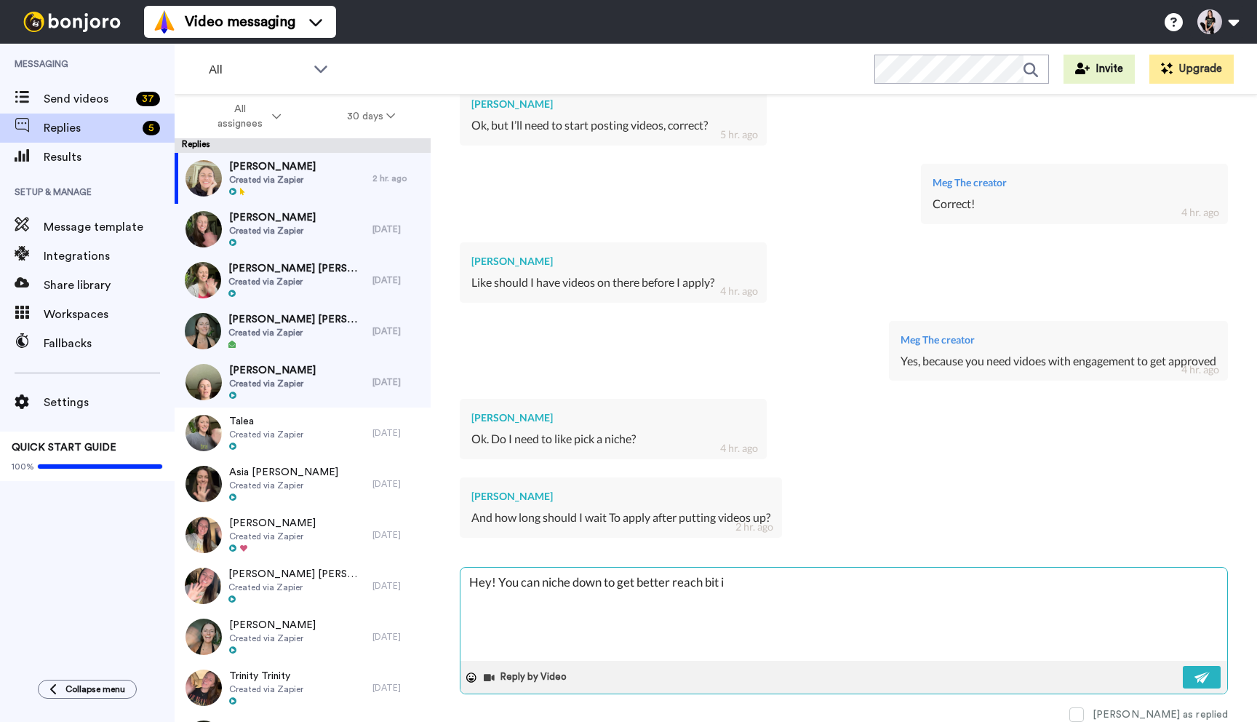
type textarea "x"
type textarea "Hey! You can niche down to get better reach bit"
type textarea "x"
type textarea "Hey! You can niche down to get better reach bi"
type textarea "x"
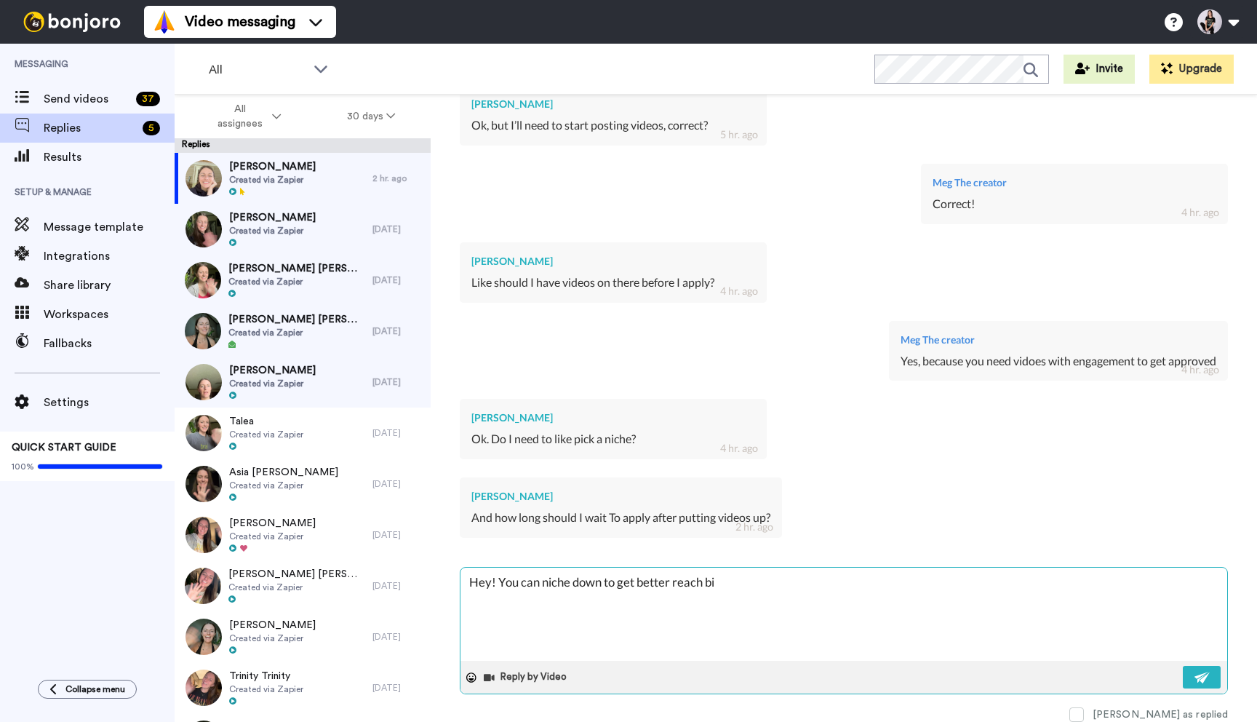
type textarea "Hey! You can niche down to get better reach b"
type textarea "x"
type textarea "Hey! You can niche down to get better reach"
type textarea "x"
type textarea "Hey! You can niche down to get better reach b"
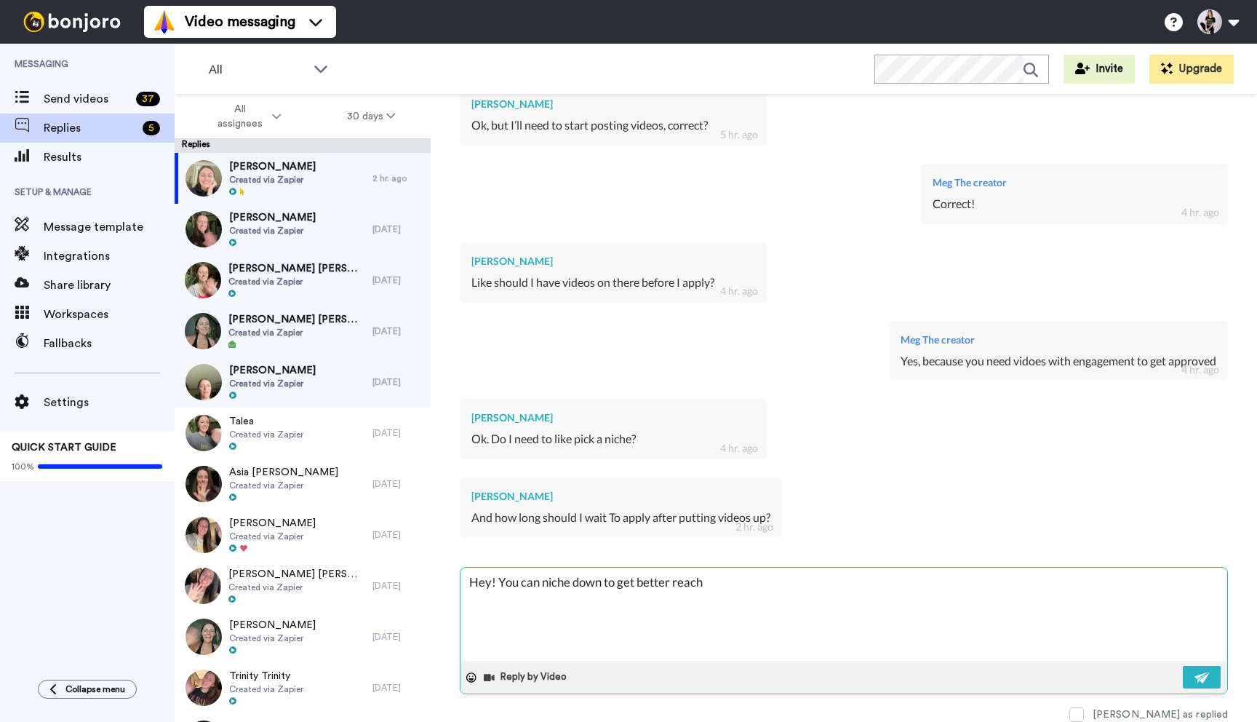
type textarea "x"
type textarea "Hey! You can niche down to get better reach bu"
type textarea "x"
type textarea "Hey! You can niche down to get better reach but"
type textarea "x"
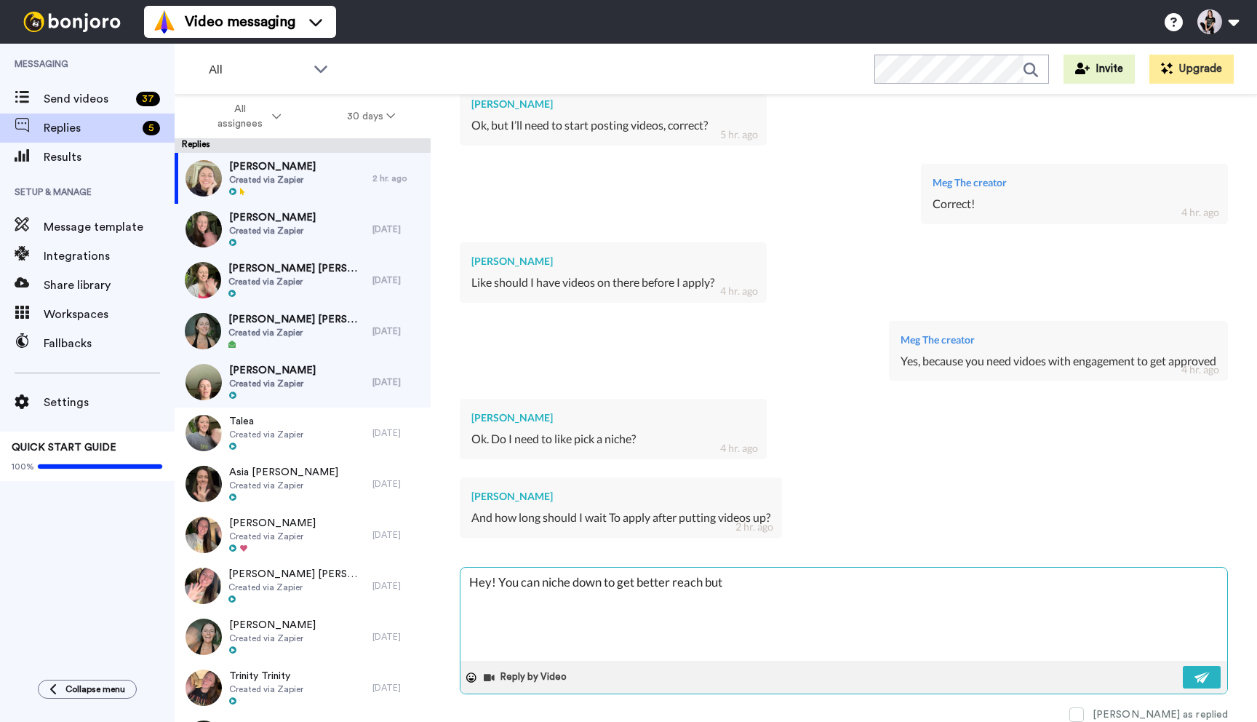
type textarea "Hey! You can niche down to get better reach but"
type textarea "x"
type textarea "Hey! You can niche down to get better reach but i"
type textarea "x"
type textarea "Hey! You can niche down to get better reach but it"
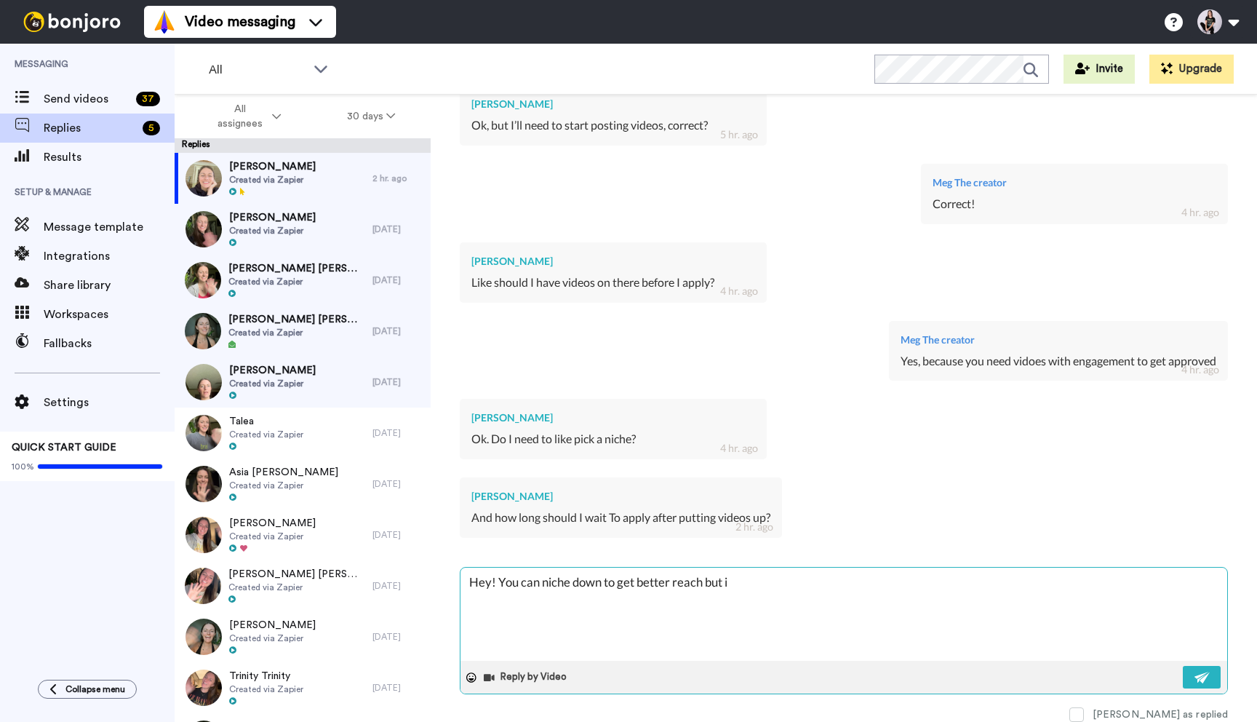
type textarea "x"
type textarea "Hey! You can niche down to get better reach but its"
type textarea "x"
type textarea "Hey! You can niche down to get better reach but its"
type textarea "x"
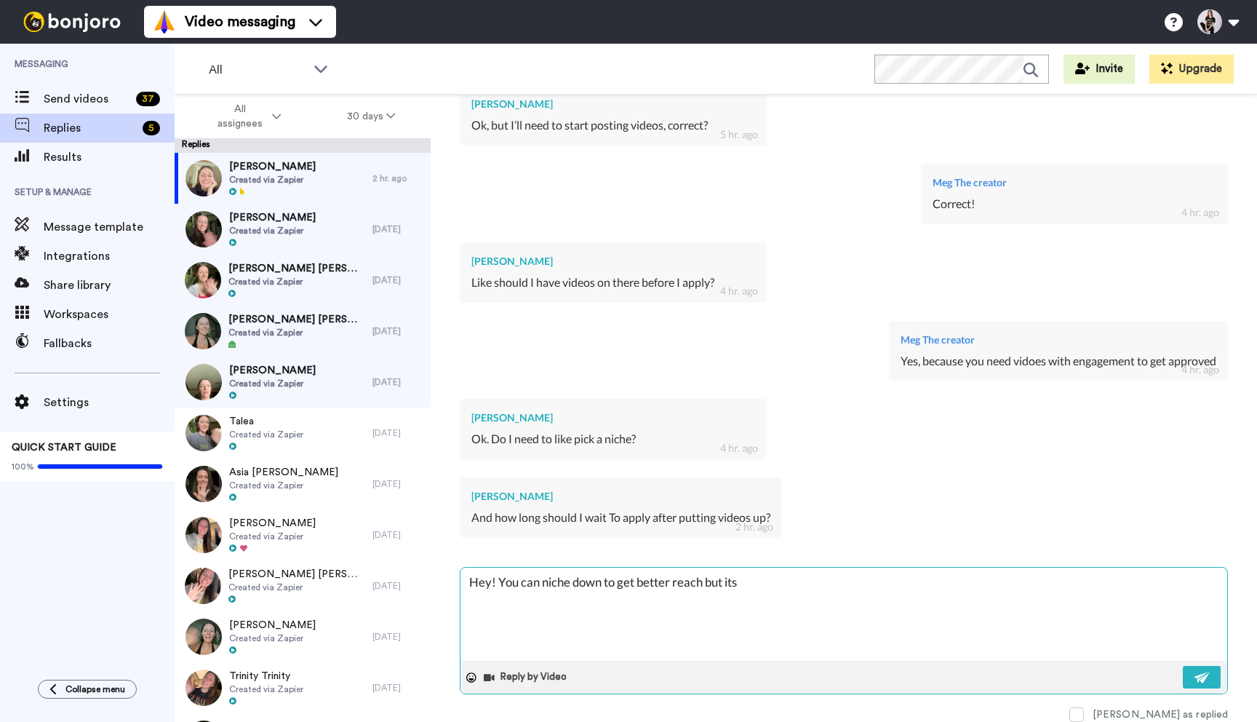
type textarea "Hey! You can niche down to get better reach but its n"
type textarea "x"
type textarea "Hey! You can niche down to get better reach but its no"
type textarea "x"
type textarea "Hey! You can niche down to get better reach but its not"
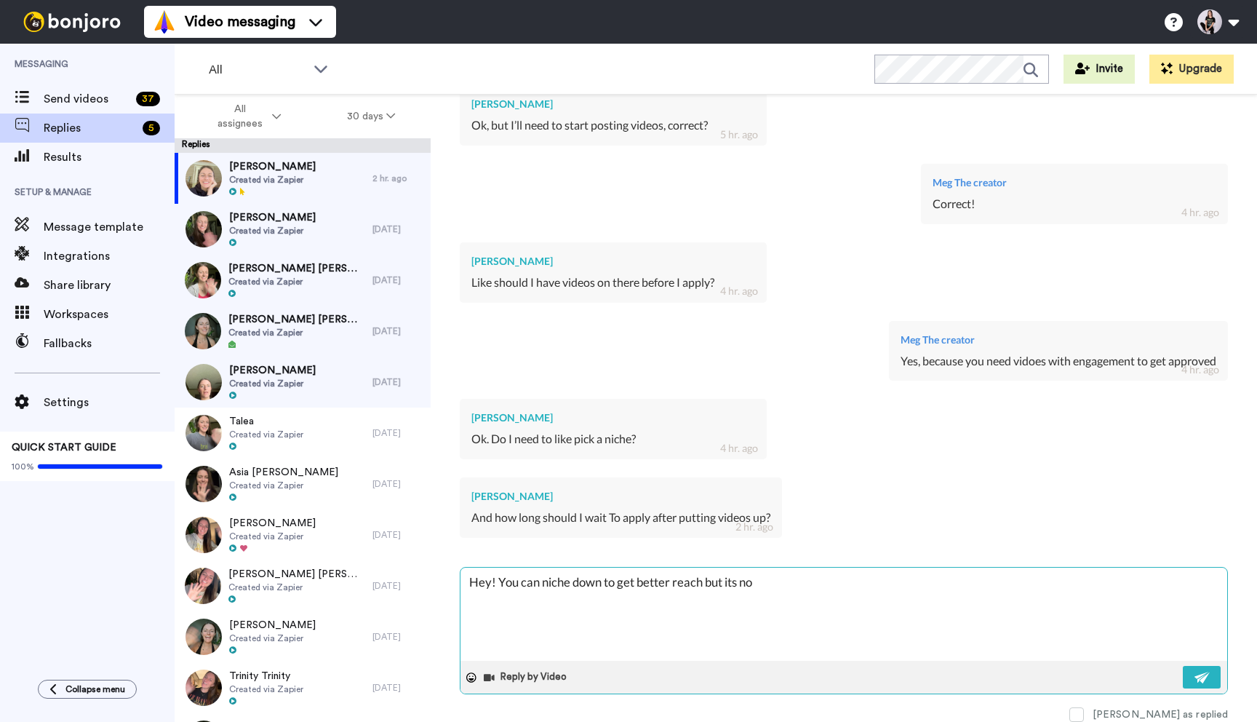
type textarea "x"
type textarea "Hey! You can niche down to get better reach but its not"
type textarea "x"
type textarea "Hey! You can niche down to get better reach but its not r"
type textarea "x"
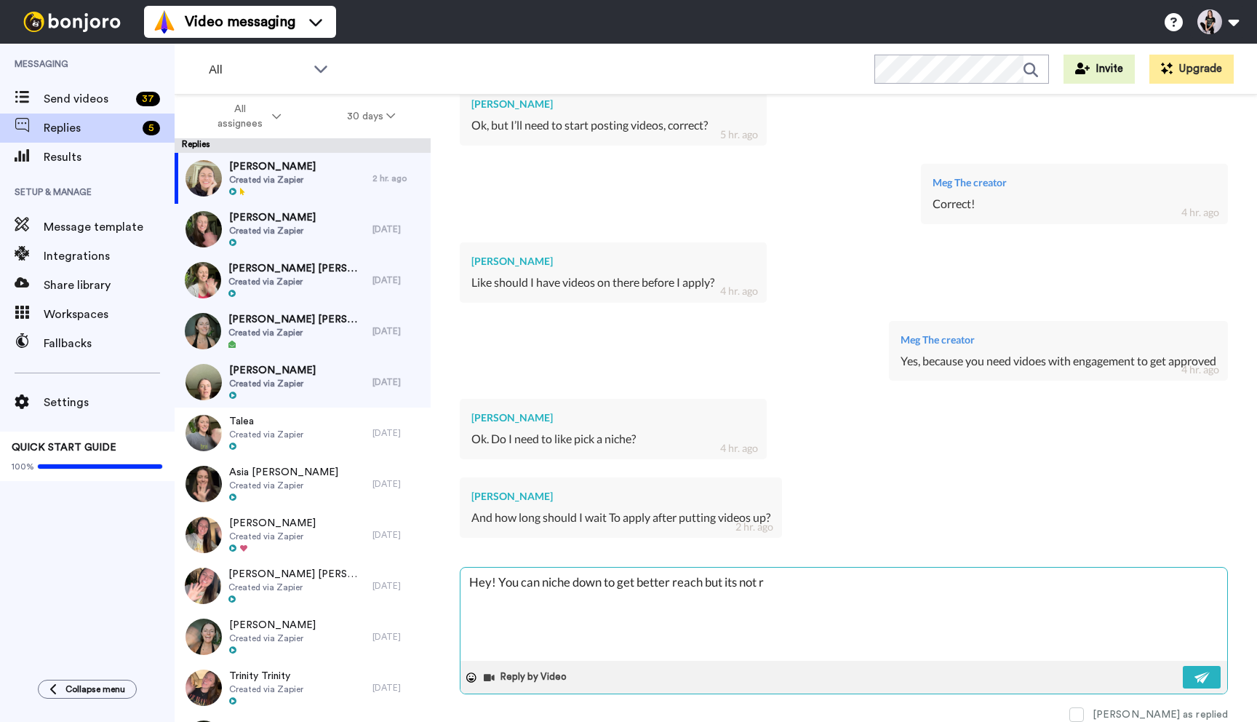
type textarea "Hey! You can niche down to get better reach but its not re"
type textarea "x"
type textarea "Hey! You can niche down to get better reach but its not req"
type textarea "x"
type textarea "Hey! You can niche down to get better reach but its not requ"
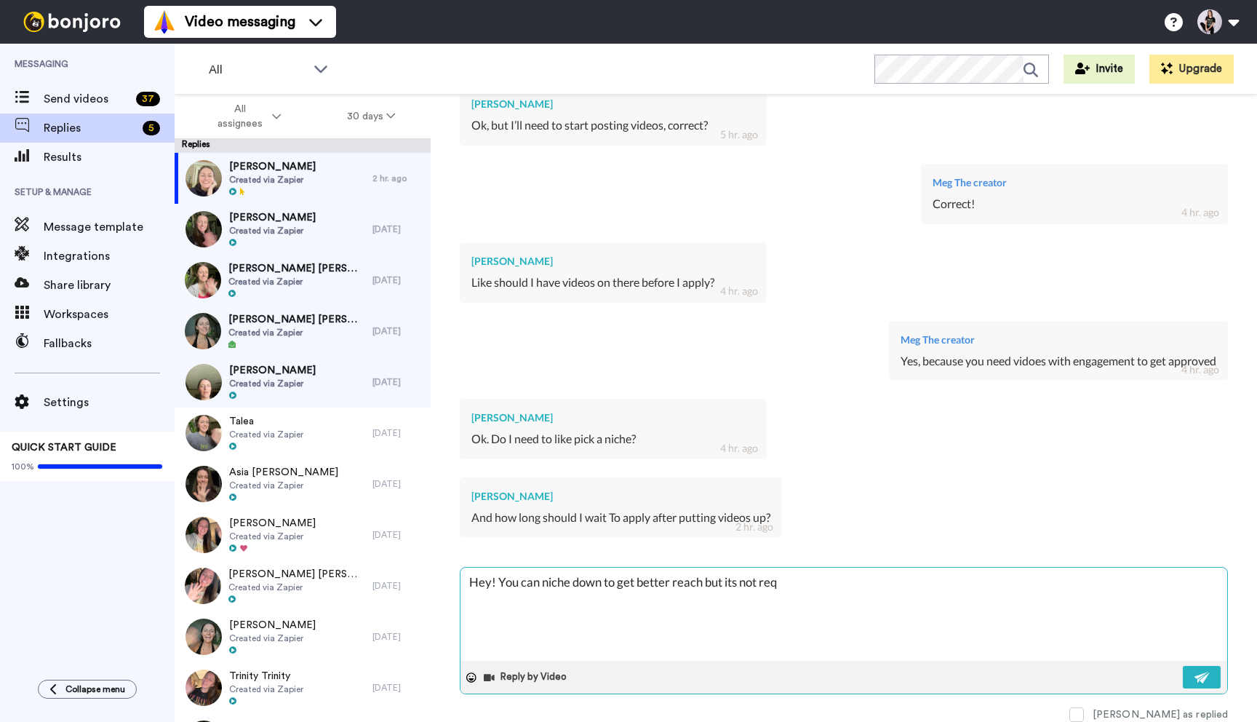
type textarea "x"
type textarea "Hey! You can niche down to get better reach but its not requi"
type textarea "x"
type textarea "Hey! You can niche down to get better reach but its not requir"
type textarea "x"
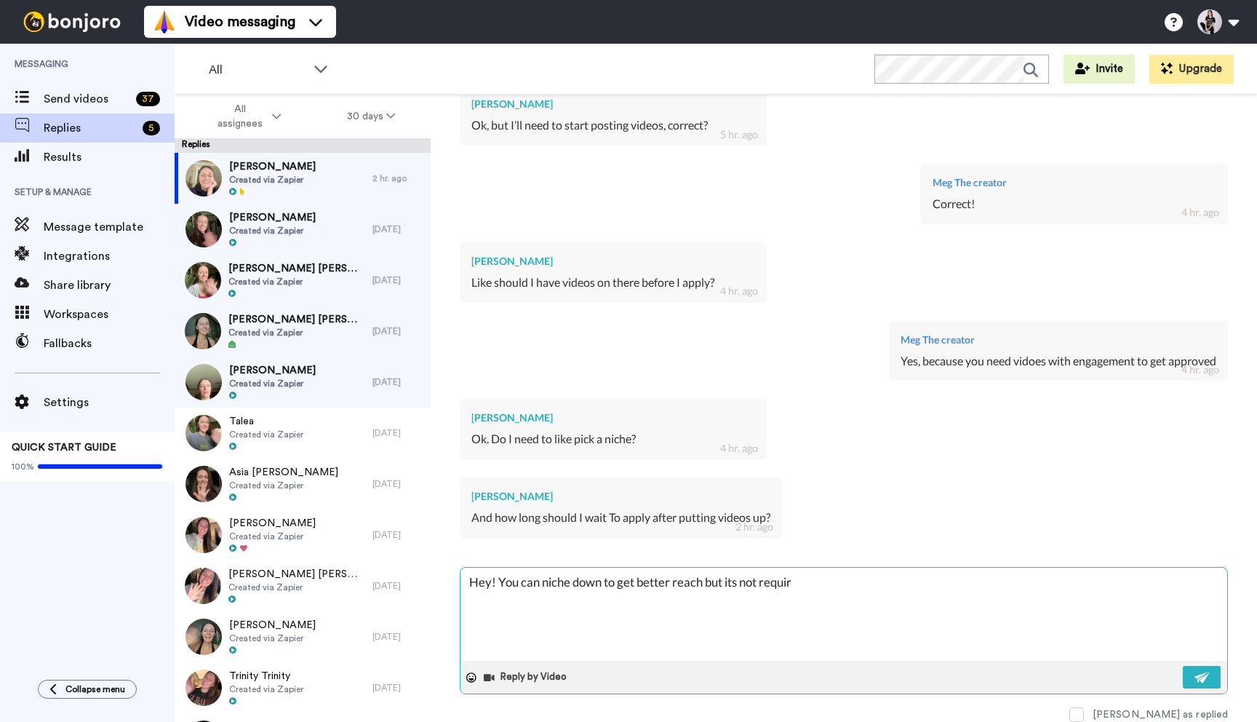
type textarea "Hey! You can niche down to get better reach but its not require"
type textarea "x"
type textarea "Hey! You can niche down to get better reach but its not required"
click at [1195, 674] on img at bounding box center [1203, 678] width 16 height 12
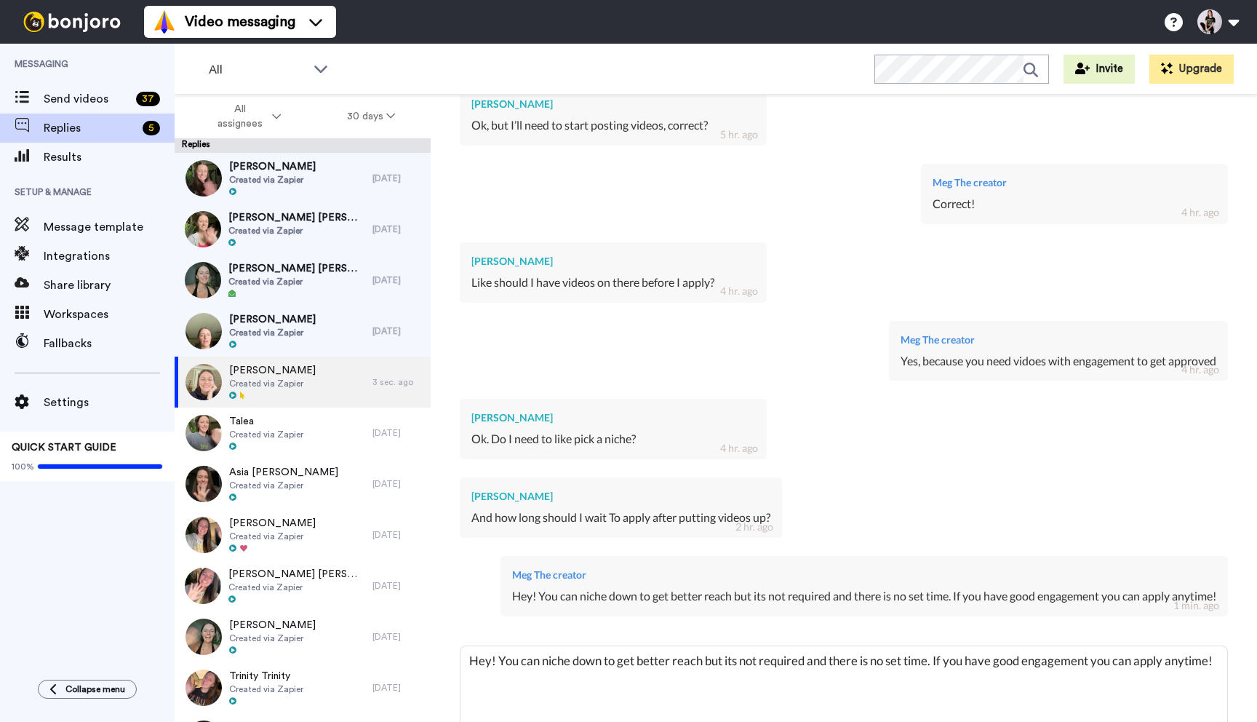
scroll to position [1182, 0]
